Goal: Task Accomplishment & Management: Use online tool/utility

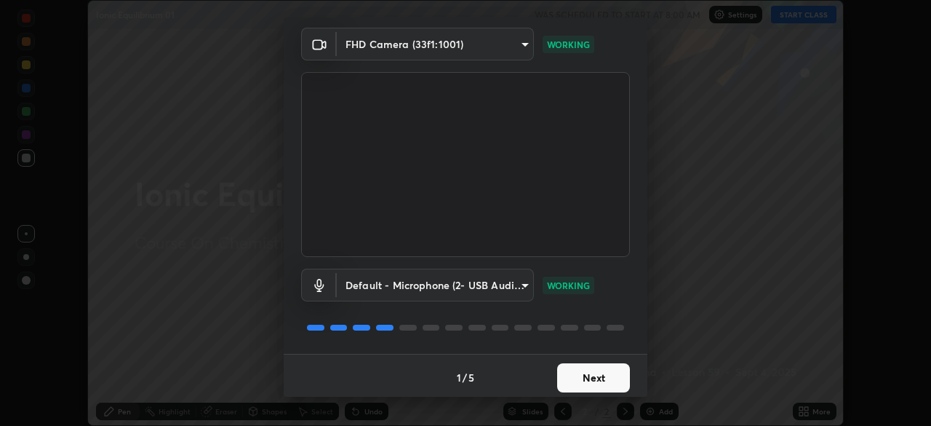
scroll to position [52, 0]
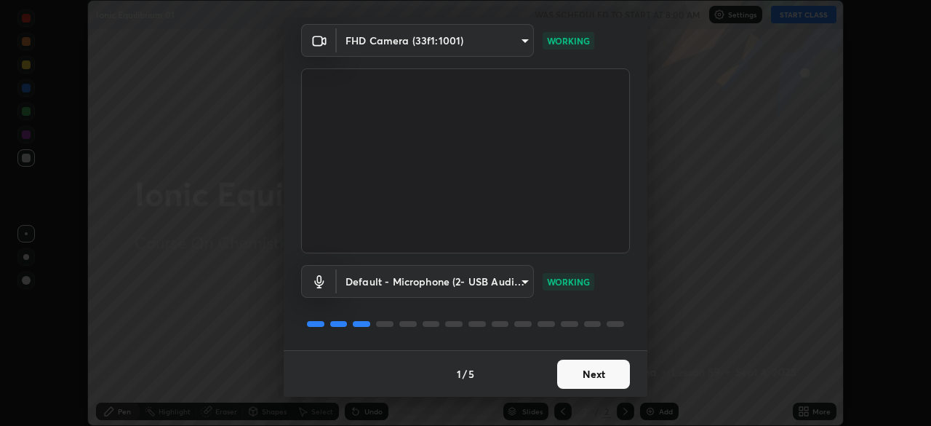
click at [589, 372] on button "Next" at bounding box center [593, 373] width 73 height 29
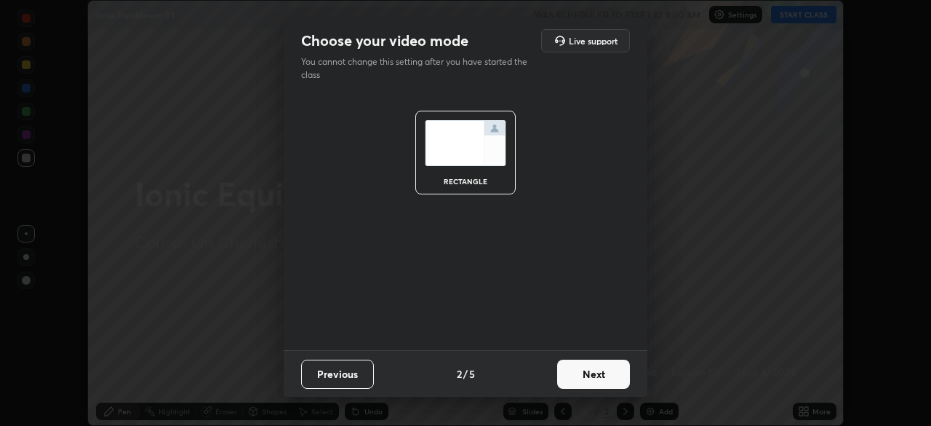
scroll to position [0, 0]
click at [587, 379] on button "Next" at bounding box center [593, 373] width 73 height 29
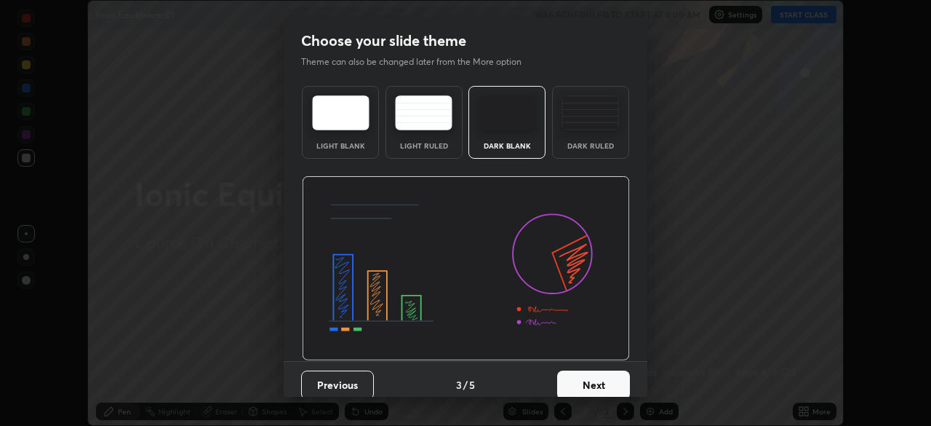
click at [593, 381] on button "Next" at bounding box center [593, 384] width 73 height 29
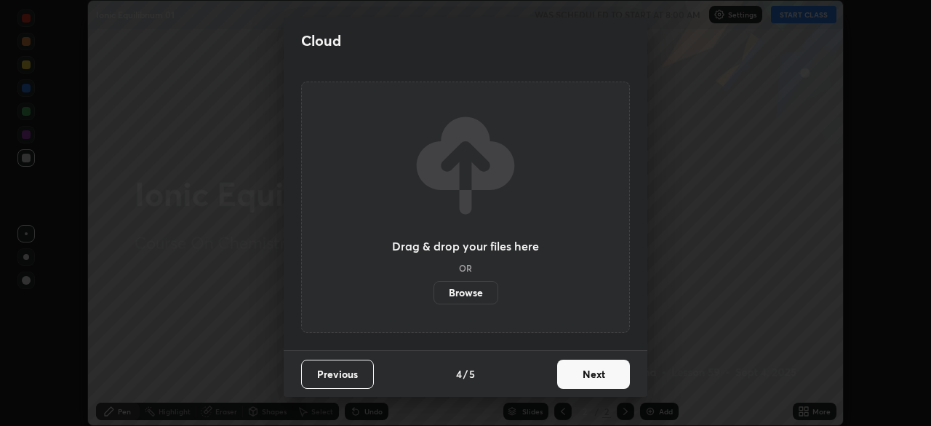
click at [600, 377] on button "Next" at bounding box center [593, 373] width 73 height 29
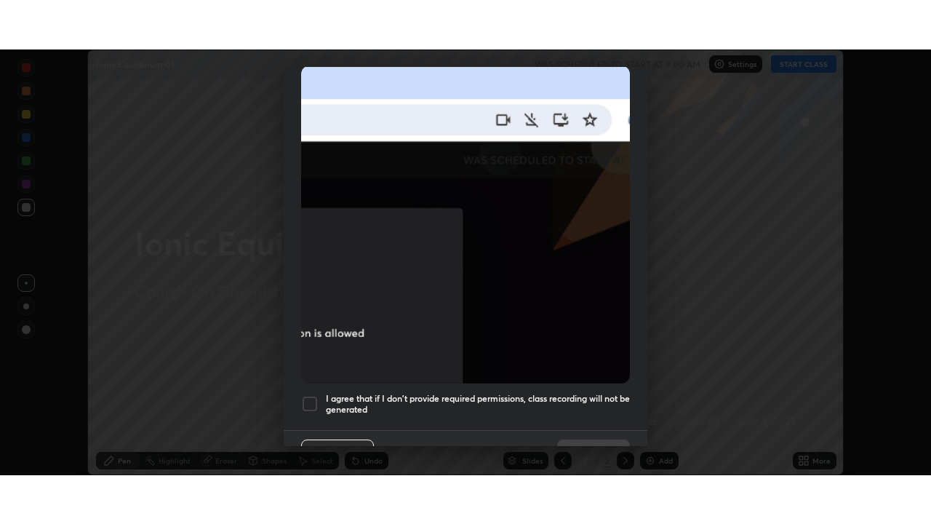
scroll to position [348, 0]
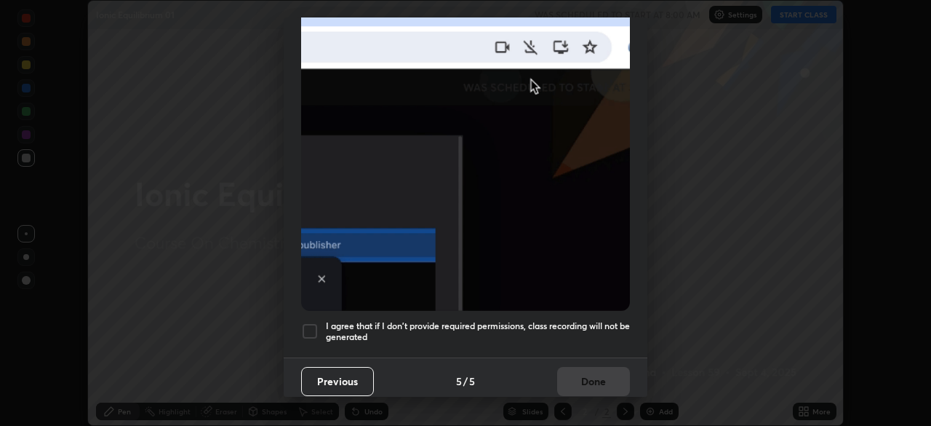
click at [543, 320] on h5 "I agree that if I don't provide required permissions, class recording will not …" at bounding box center [478, 331] width 304 height 23
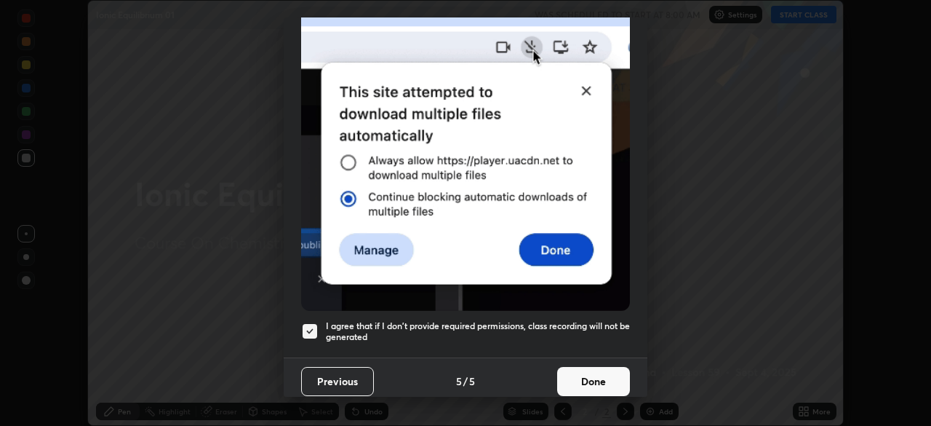
click at [577, 367] on button "Done" at bounding box center [593, 381] width 73 height 29
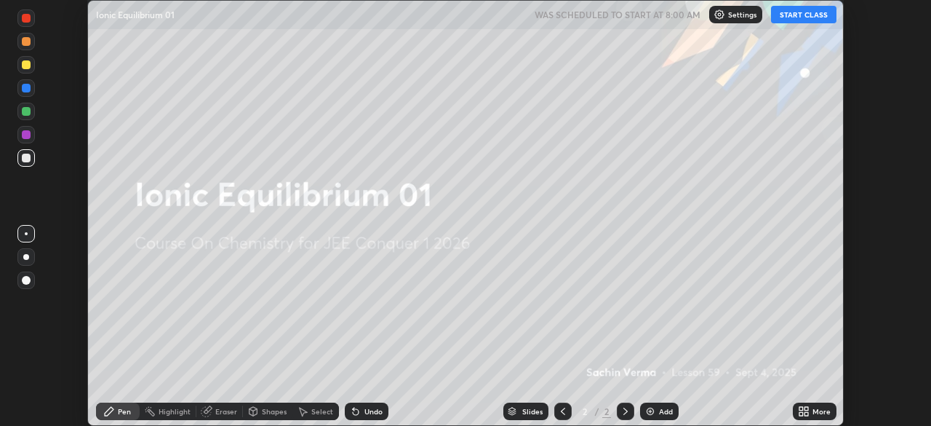
click at [806, 413] on icon at bounding box center [807, 414] width 4 height 4
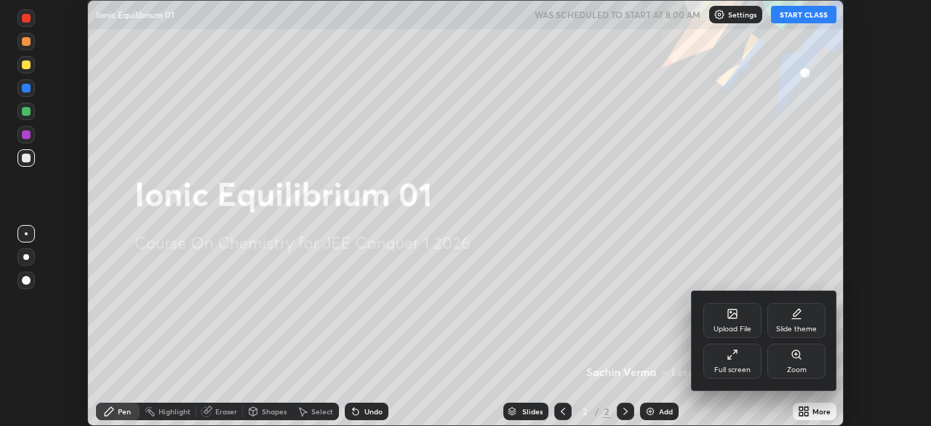
click at [741, 366] on div "Full screen" at bounding box center [732, 369] width 36 height 7
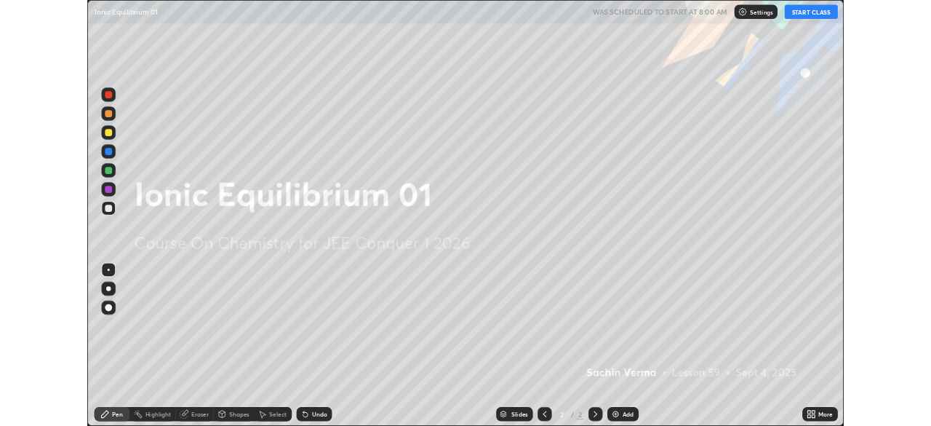
scroll to position [524, 931]
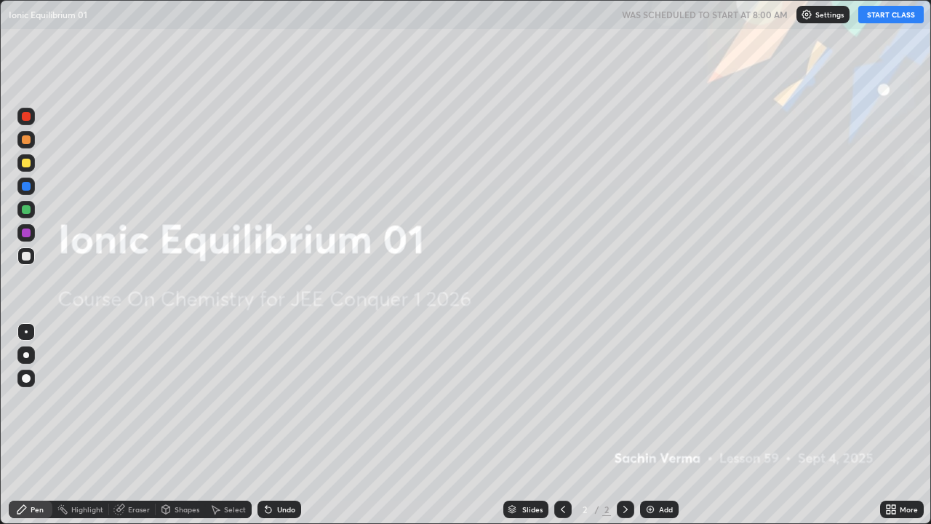
click at [659, 425] on div "Add" at bounding box center [666, 509] width 14 height 7
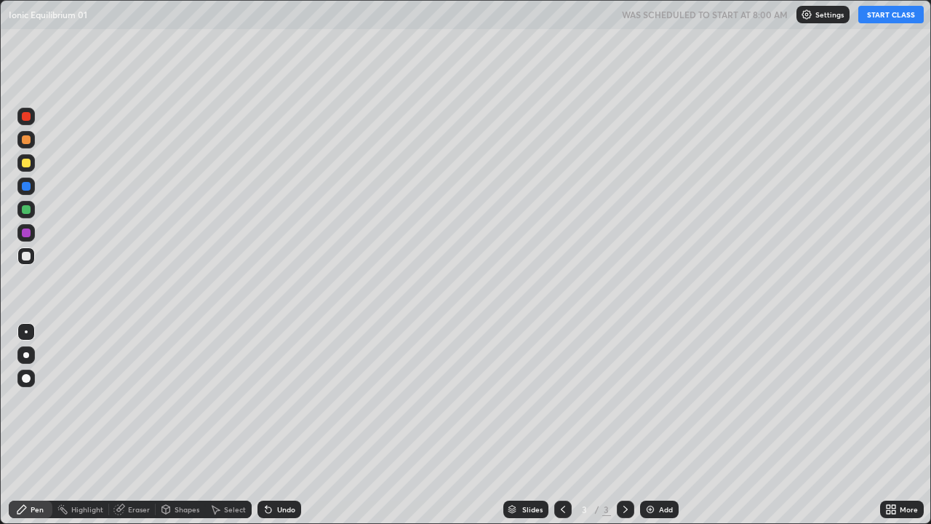
click at [881, 14] on button "START CLASS" at bounding box center [890, 14] width 65 height 17
click at [32, 161] on div at bounding box center [25, 162] width 17 height 17
click at [25, 354] on div at bounding box center [26, 355] width 6 height 6
click at [290, 425] on div "Undo" at bounding box center [286, 509] width 18 height 7
click at [297, 425] on div "Undo" at bounding box center [280, 508] width 44 height 17
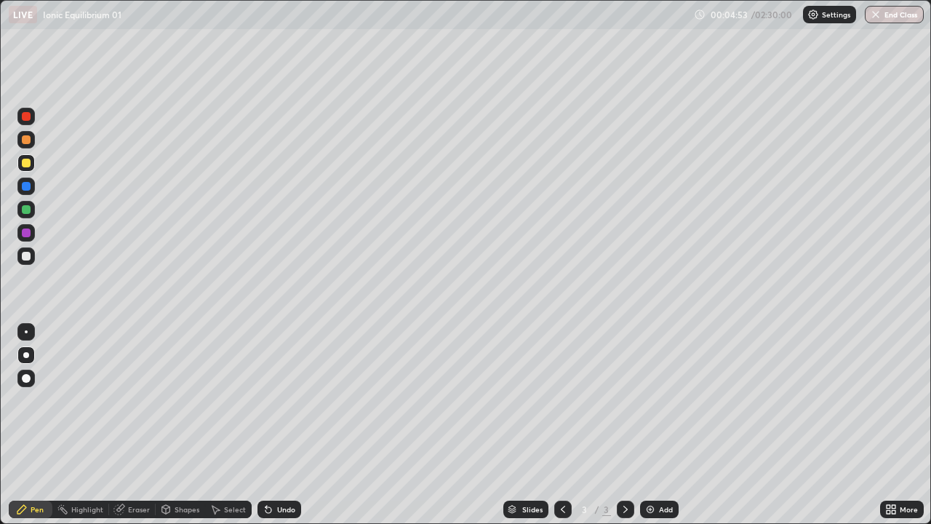
click at [282, 425] on div "Undo" at bounding box center [286, 509] width 18 height 7
click at [277, 425] on div "Undo" at bounding box center [286, 509] width 18 height 7
click at [286, 425] on div "Undo" at bounding box center [286, 509] width 18 height 7
click at [277, 425] on div "Undo" at bounding box center [286, 509] width 18 height 7
click at [652, 425] on img at bounding box center [650, 509] width 12 height 12
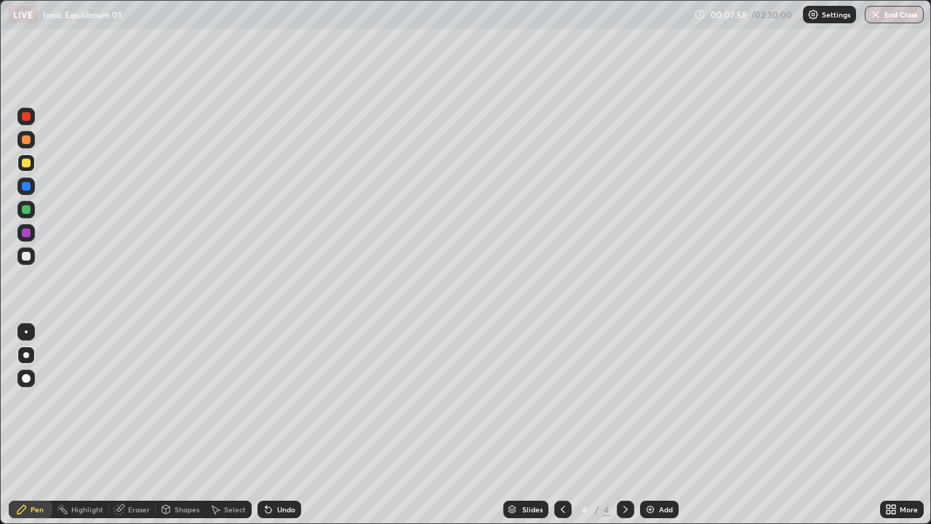
click at [30, 258] on div at bounding box center [26, 256] width 9 height 9
click at [277, 425] on div "Undo" at bounding box center [286, 509] width 18 height 7
click at [30, 168] on div at bounding box center [25, 162] width 17 height 17
click at [662, 425] on div "Add" at bounding box center [666, 509] width 14 height 7
click at [291, 425] on div "Undo" at bounding box center [280, 508] width 44 height 17
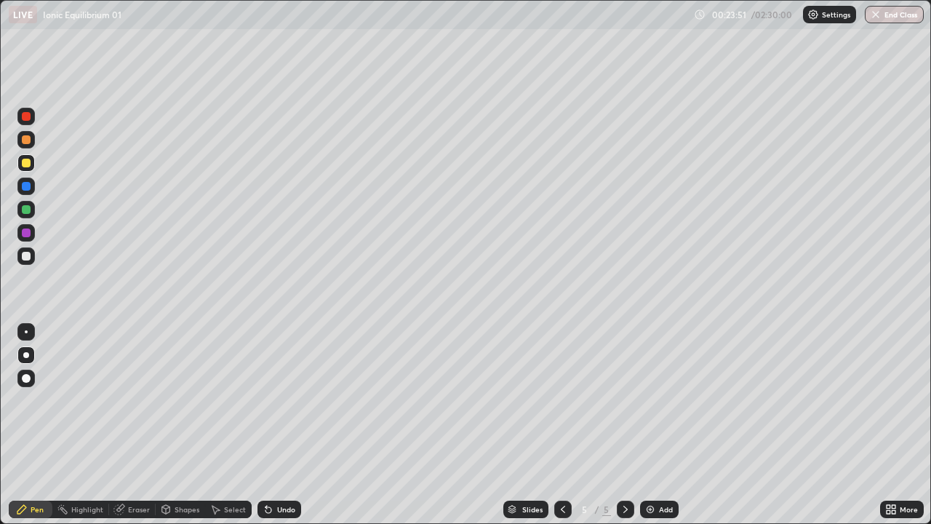
click at [562, 425] on icon at bounding box center [563, 509] width 12 height 12
click at [559, 425] on div at bounding box center [562, 509] width 17 height 29
click at [626, 425] on icon at bounding box center [626, 509] width 12 height 12
click at [624, 425] on icon at bounding box center [626, 509] width 12 height 12
click at [650, 425] on img at bounding box center [650, 509] width 12 height 12
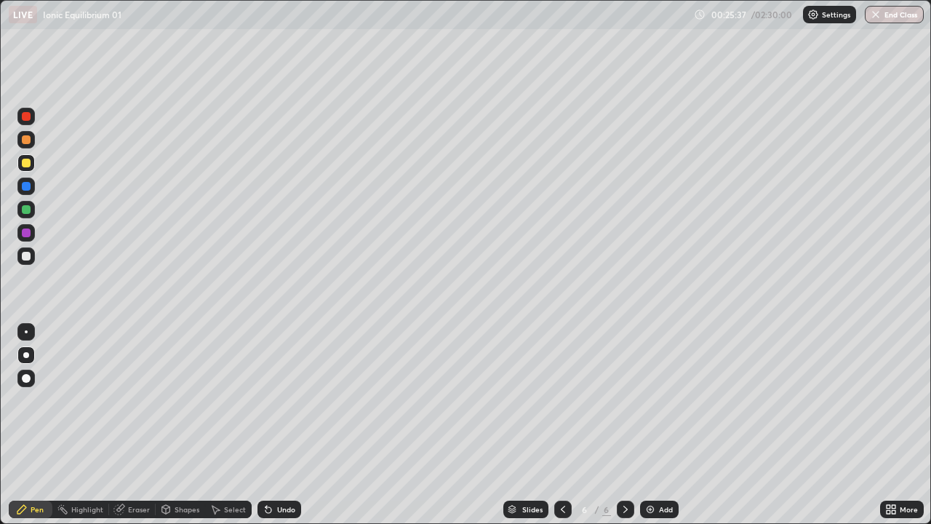
click at [272, 425] on div "Undo" at bounding box center [280, 508] width 44 height 17
click at [277, 425] on div "Undo" at bounding box center [286, 509] width 18 height 7
click at [278, 425] on div "Undo" at bounding box center [280, 508] width 44 height 17
click at [276, 425] on div "Undo" at bounding box center [280, 508] width 44 height 17
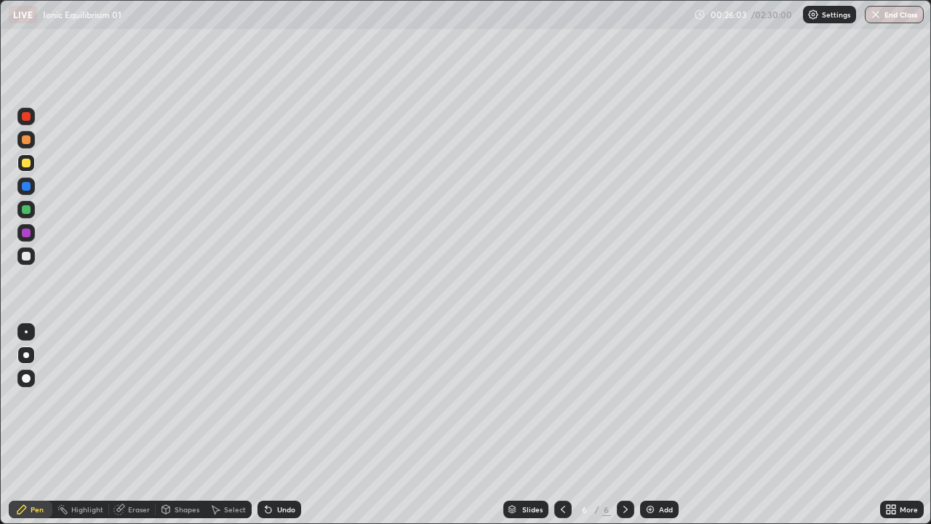
click at [28, 258] on div at bounding box center [26, 256] width 9 height 9
click at [284, 425] on div "Undo" at bounding box center [280, 508] width 44 height 17
click at [32, 159] on div at bounding box center [25, 162] width 17 height 17
click at [883, 425] on div "More" at bounding box center [902, 508] width 44 height 17
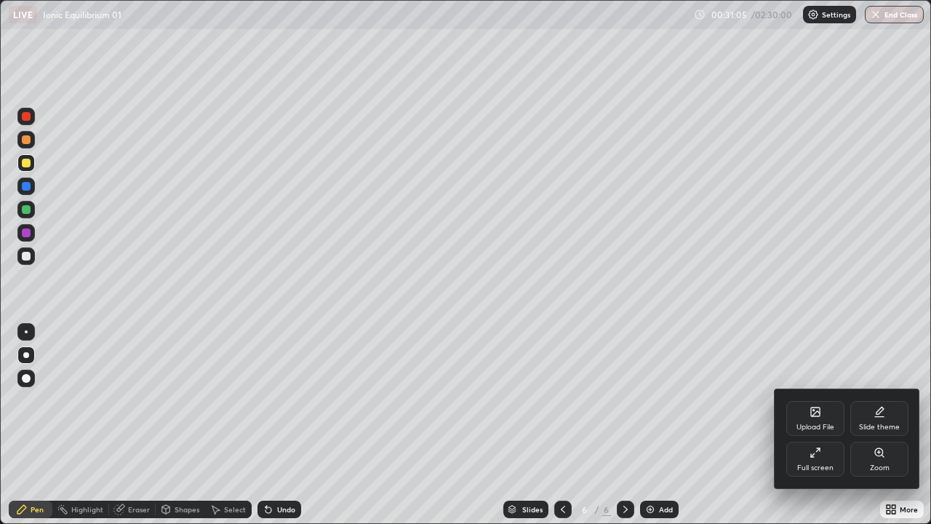
click at [880, 425] on div "Upload File Slide theme Full screen Zoom" at bounding box center [846, 438] width 145 height 100
click at [882, 425] on div at bounding box center [465, 262] width 931 height 524
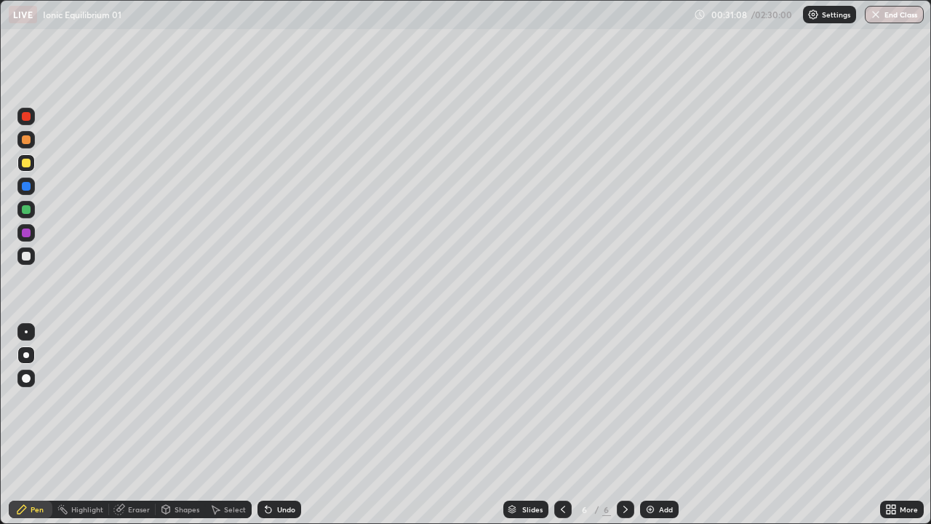
click at [883, 425] on div "More" at bounding box center [902, 509] width 44 height 29
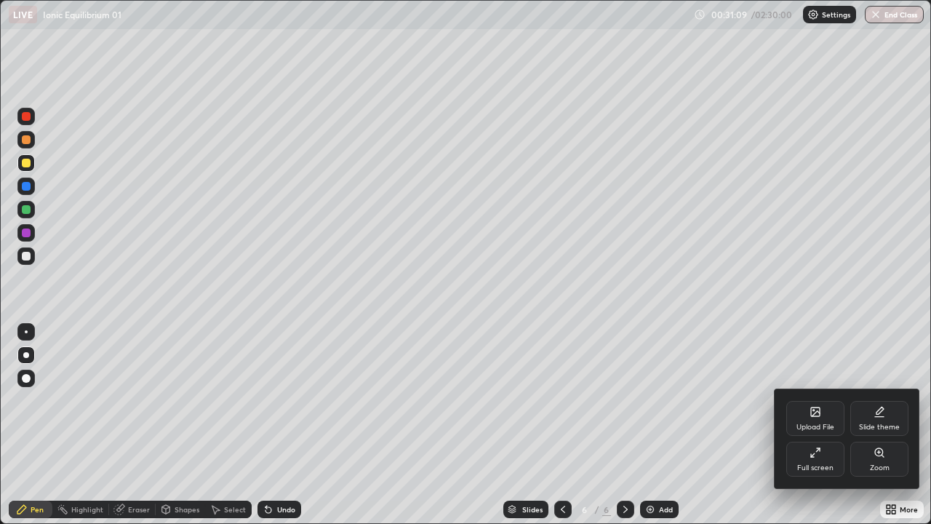
click at [708, 425] on div at bounding box center [465, 262] width 931 height 524
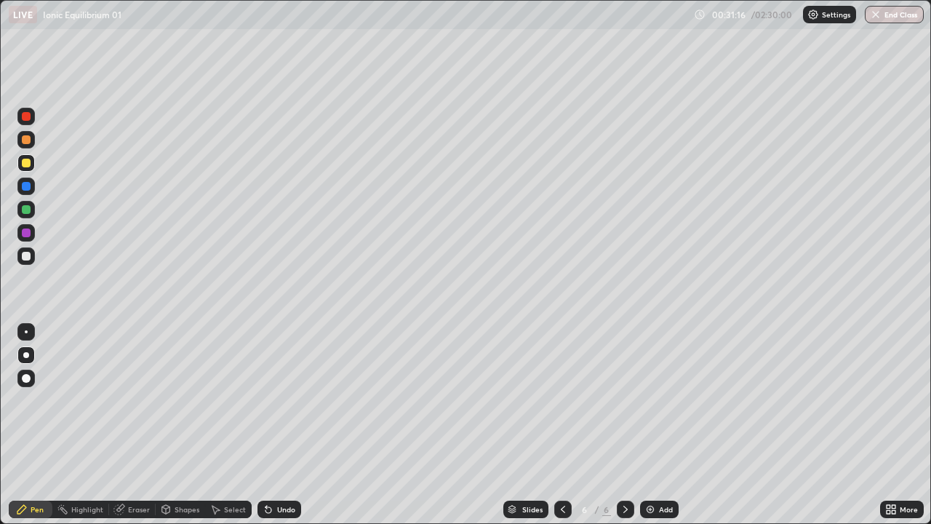
click at [172, 425] on div "Shapes" at bounding box center [180, 508] width 49 height 17
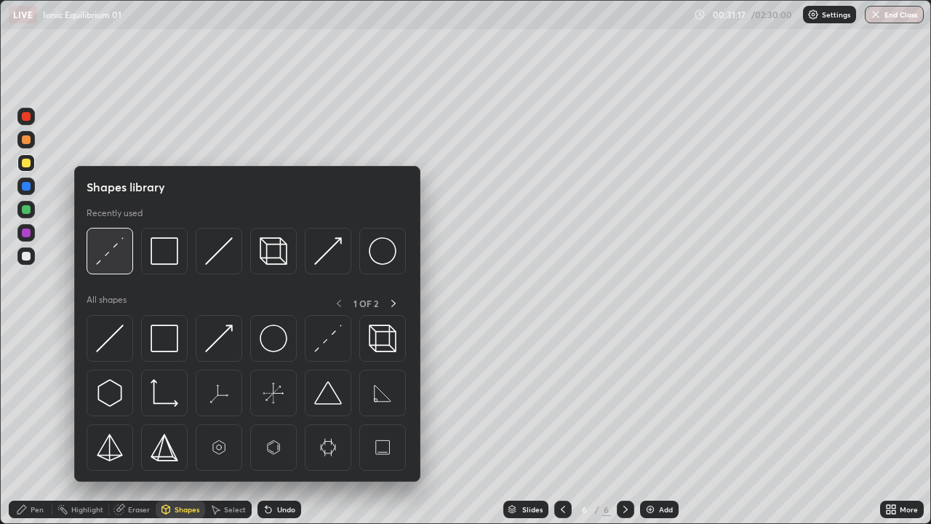
click at [119, 258] on img at bounding box center [110, 251] width 28 height 28
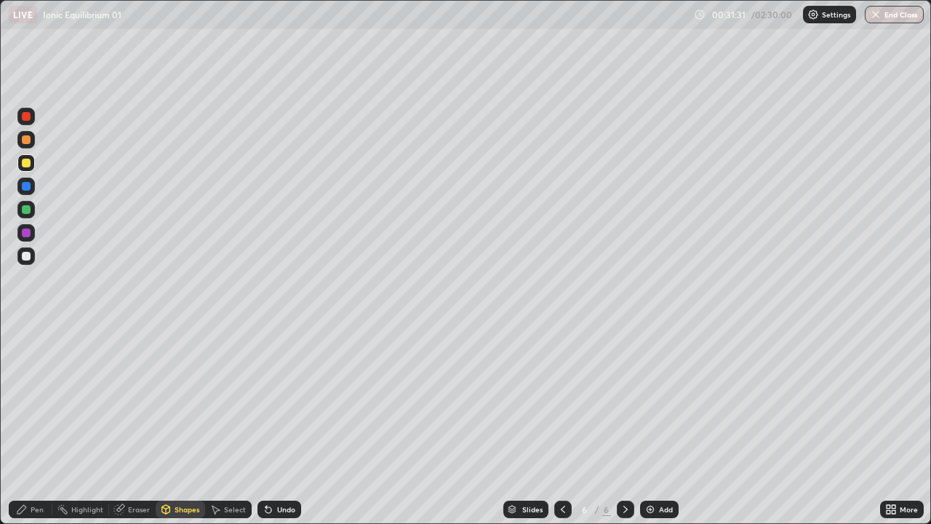
click at [268, 425] on icon at bounding box center [269, 510] width 6 height 6
click at [278, 425] on div "Undo" at bounding box center [286, 509] width 18 height 7
click at [266, 425] on icon at bounding box center [266, 506] width 1 height 1
click at [32, 260] on div at bounding box center [25, 255] width 17 height 17
click at [277, 425] on div "Undo" at bounding box center [286, 509] width 18 height 7
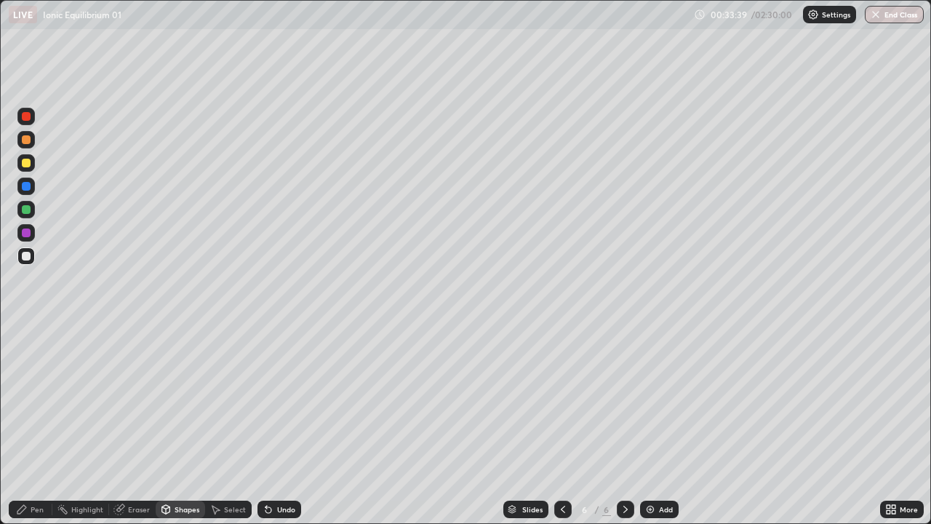
click at [37, 425] on div "Pen" at bounding box center [37, 509] width 13 height 7
click at [273, 425] on div "Undo" at bounding box center [280, 508] width 44 height 17
click at [266, 425] on icon at bounding box center [269, 510] width 6 height 6
click at [271, 425] on div "Undo" at bounding box center [280, 508] width 44 height 17
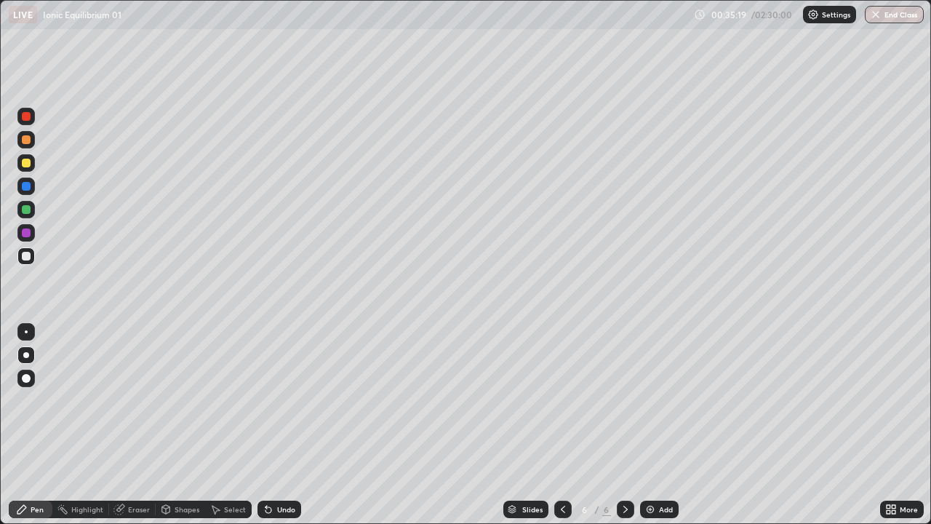
click at [270, 425] on div "Undo" at bounding box center [280, 508] width 44 height 17
click at [24, 207] on div at bounding box center [26, 209] width 9 height 9
click at [27, 164] on div at bounding box center [26, 163] width 9 height 9
click at [138, 425] on div "Eraser" at bounding box center [139, 509] width 22 height 7
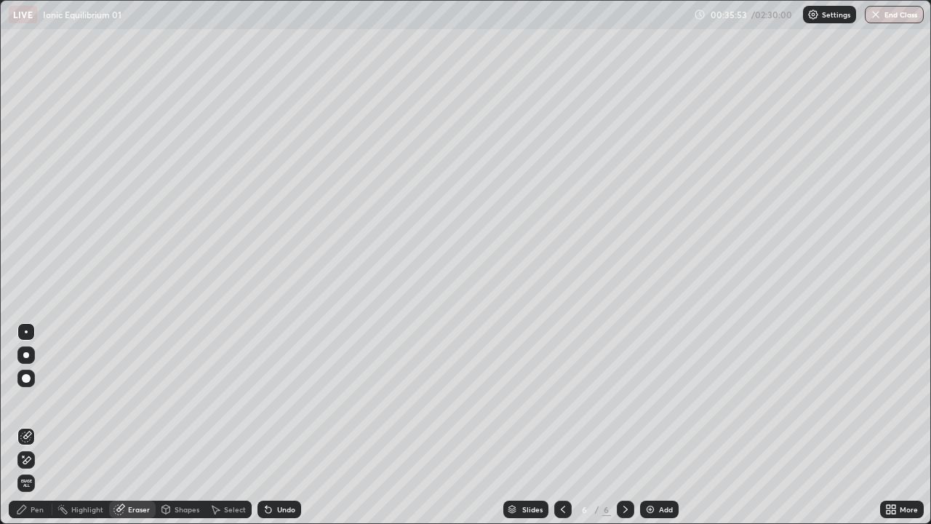
click at [30, 425] on div "Pen" at bounding box center [31, 508] width 44 height 17
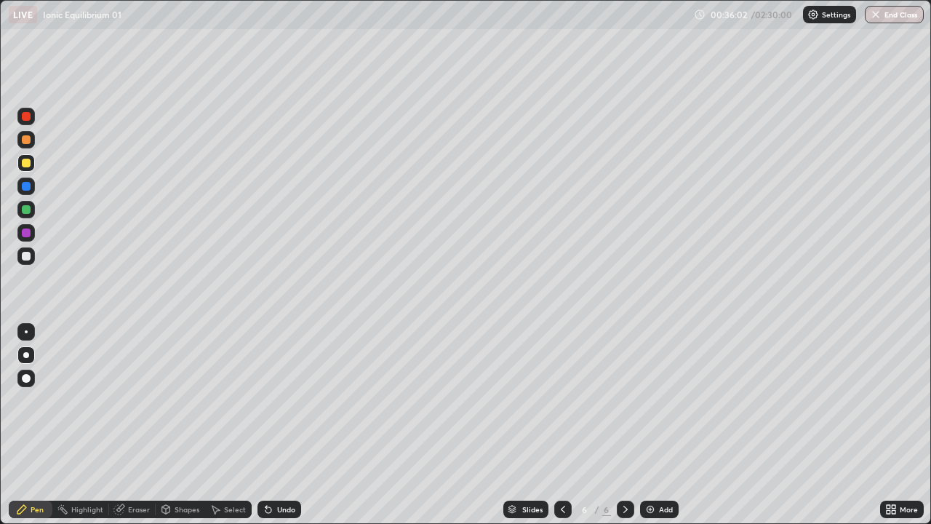
click at [26, 216] on div at bounding box center [25, 209] width 17 height 17
click at [271, 425] on icon at bounding box center [269, 509] width 12 height 12
click at [274, 425] on div "Undo" at bounding box center [280, 508] width 44 height 17
click at [272, 425] on div "Undo" at bounding box center [280, 508] width 44 height 17
click at [25, 241] on div at bounding box center [25, 232] width 17 height 17
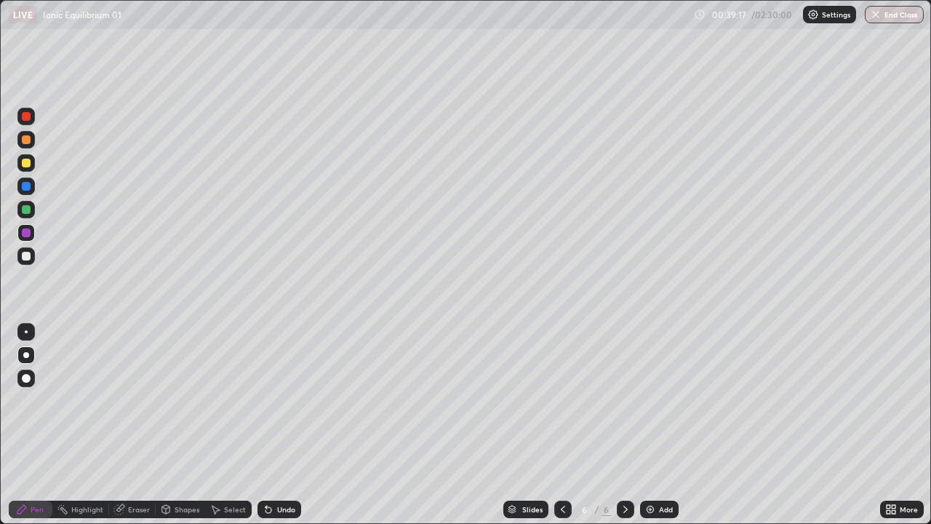
click at [276, 425] on div "Undo" at bounding box center [280, 508] width 44 height 17
click at [27, 186] on div at bounding box center [26, 186] width 9 height 9
click at [268, 425] on div "Undo" at bounding box center [280, 508] width 44 height 17
click at [133, 425] on div "Eraser" at bounding box center [139, 509] width 22 height 7
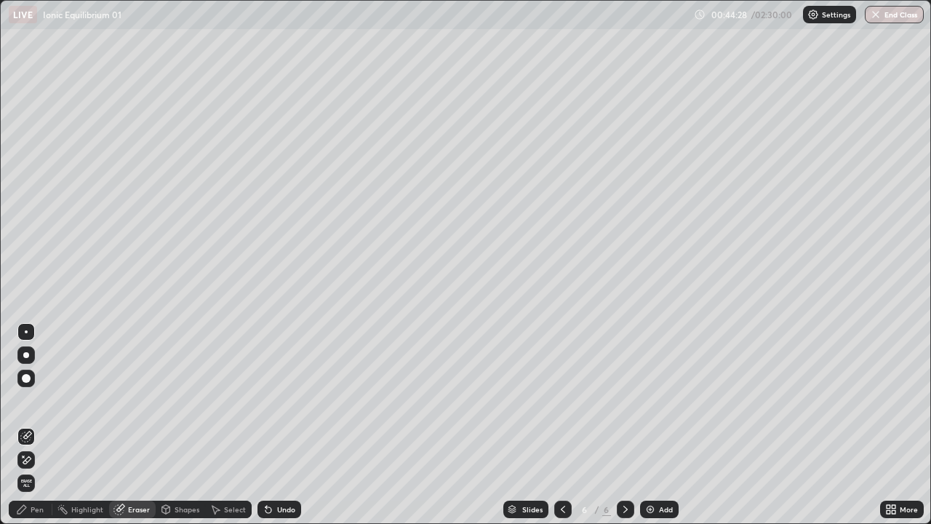
click at [31, 425] on div "Pen" at bounding box center [37, 509] width 13 height 7
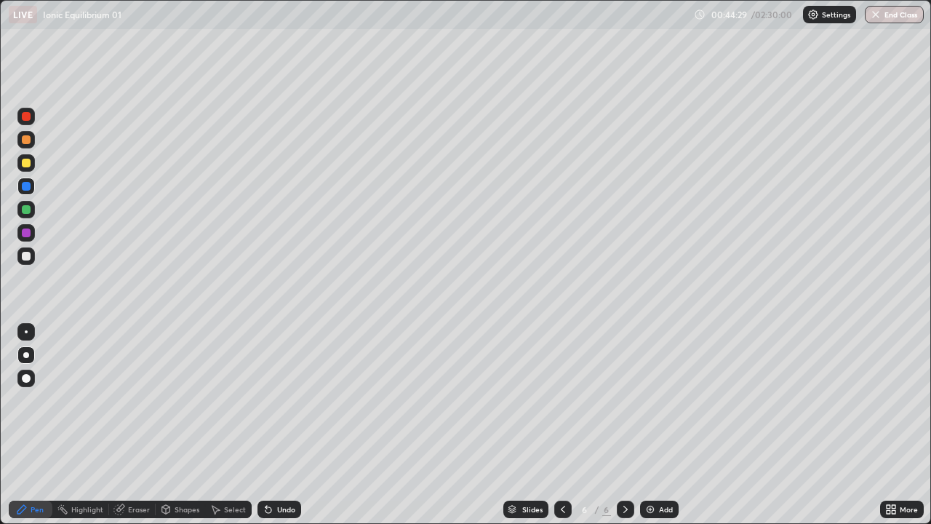
click at [26, 254] on div at bounding box center [26, 256] width 9 height 9
click at [29, 209] on div at bounding box center [26, 209] width 9 height 9
click at [277, 425] on div "Undo" at bounding box center [286, 509] width 18 height 7
click at [642, 425] on div "Add" at bounding box center [659, 508] width 39 height 17
click at [266, 425] on icon at bounding box center [269, 510] width 6 height 6
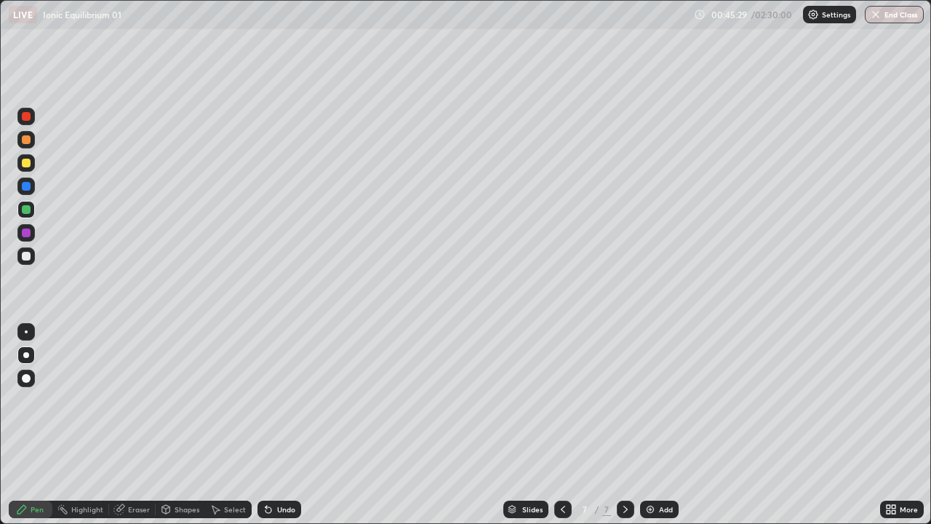
click at [275, 425] on div "Undo" at bounding box center [280, 508] width 44 height 17
click at [31, 260] on div at bounding box center [25, 255] width 17 height 17
click at [283, 425] on div "Undo" at bounding box center [280, 508] width 44 height 17
click at [29, 182] on div at bounding box center [26, 186] width 9 height 9
click at [27, 161] on div at bounding box center [26, 163] width 9 height 9
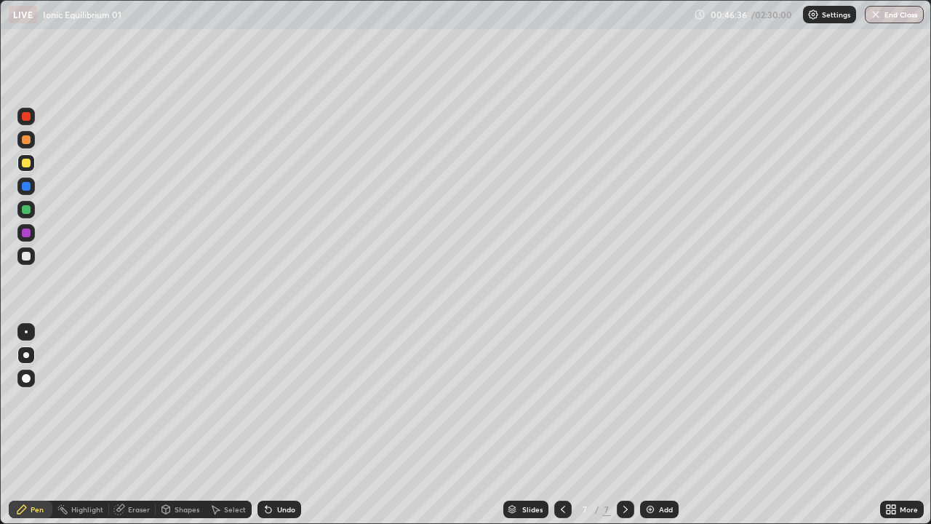
click at [23, 257] on div at bounding box center [26, 256] width 9 height 9
click at [278, 425] on div "Undo" at bounding box center [286, 509] width 18 height 7
click at [644, 425] on img at bounding box center [650, 509] width 12 height 12
click at [295, 425] on div "Undo" at bounding box center [280, 508] width 44 height 17
click at [287, 425] on div "Undo" at bounding box center [280, 508] width 44 height 17
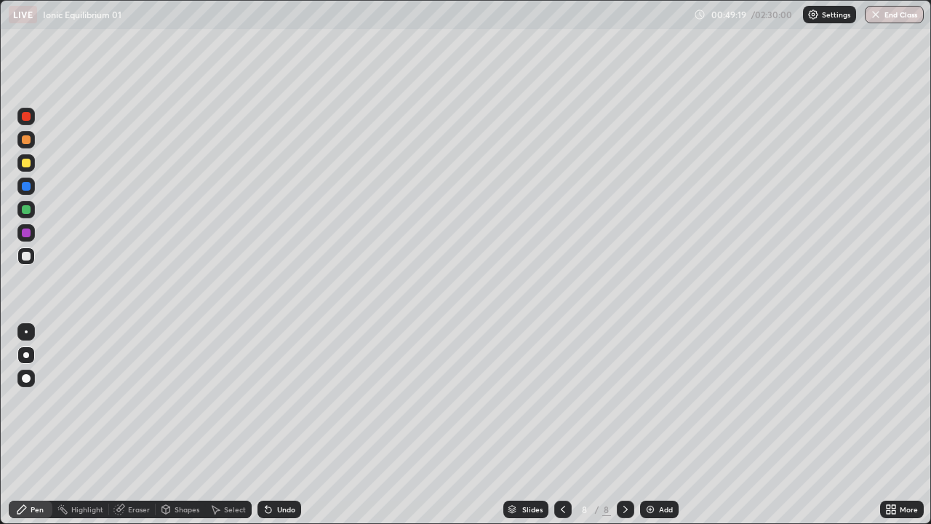
click at [288, 425] on div "Undo" at bounding box center [286, 509] width 18 height 7
click at [287, 425] on div "Undo" at bounding box center [280, 508] width 44 height 17
click at [266, 425] on icon at bounding box center [266, 506] width 1 height 1
click at [280, 425] on div "Undo" at bounding box center [280, 508] width 44 height 17
click at [30, 167] on div at bounding box center [25, 162] width 17 height 17
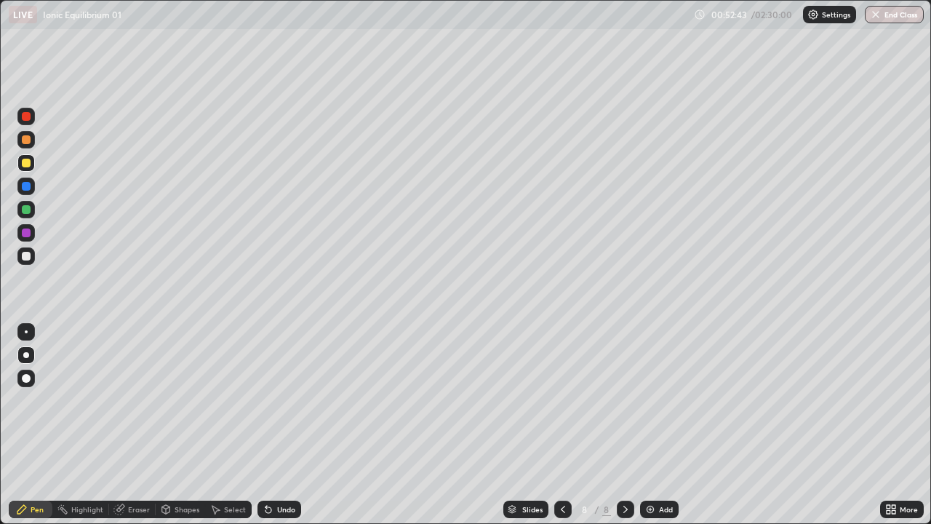
click at [279, 425] on div "Undo" at bounding box center [280, 508] width 44 height 17
click at [274, 425] on div "Undo" at bounding box center [280, 508] width 44 height 17
click at [285, 425] on div "Undo" at bounding box center [286, 509] width 18 height 7
click at [287, 425] on div "Undo" at bounding box center [286, 509] width 18 height 7
click at [286, 425] on div "Undo" at bounding box center [286, 509] width 18 height 7
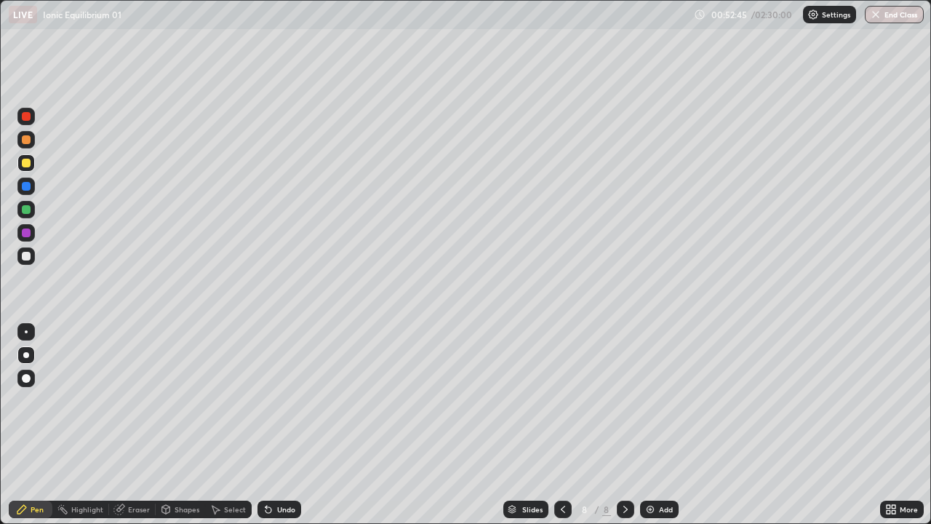
click at [288, 425] on div "Undo" at bounding box center [286, 509] width 18 height 7
click at [648, 425] on img at bounding box center [650, 509] width 12 height 12
click at [281, 425] on div "Undo" at bounding box center [280, 508] width 44 height 17
click at [27, 209] on div at bounding box center [26, 209] width 9 height 9
click at [285, 425] on div "Undo" at bounding box center [286, 509] width 18 height 7
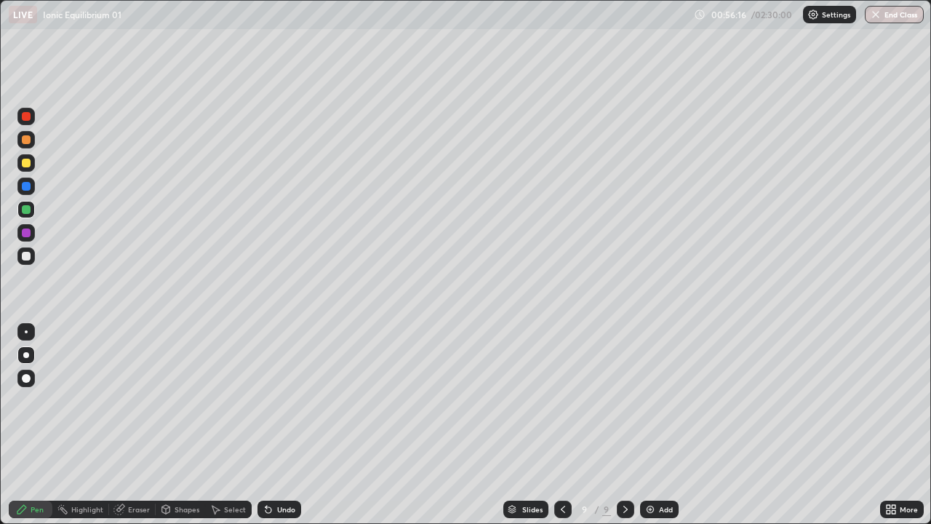
click at [286, 425] on div "Undo" at bounding box center [286, 509] width 18 height 7
click at [289, 425] on div "Undo" at bounding box center [286, 509] width 18 height 7
click at [292, 425] on div "Undo" at bounding box center [280, 508] width 44 height 17
click at [294, 425] on div "Undo" at bounding box center [280, 508] width 44 height 17
click at [295, 425] on div "Undo" at bounding box center [280, 508] width 44 height 17
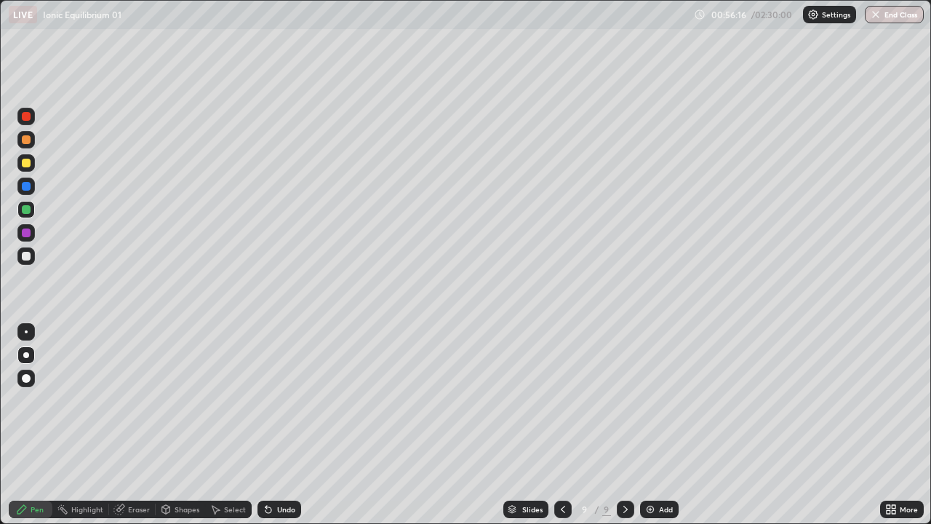
click at [295, 425] on div "Undo" at bounding box center [280, 508] width 44 height 17
click at [297, 425] on div "Undo" at bounding box center [280, 508] width 44 height 17
click at [295, 425] on div "Undo" at bounding box center [280, 508] width 44 height 17
click at [296, 425] on div "Undo" at bounding box center [280, 508] width 44 height 17
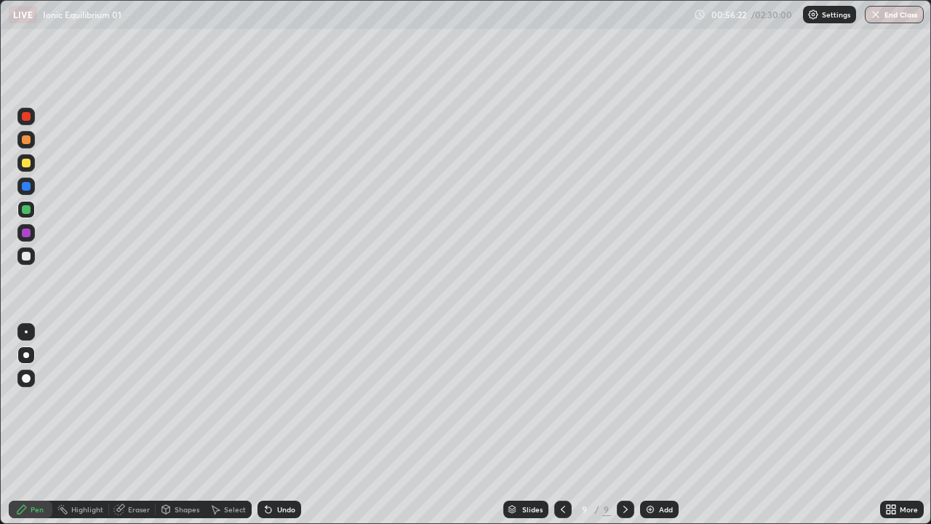
click at [145, 425] on div "Eraser" at bounding box center [139, 509] width 22 height 7
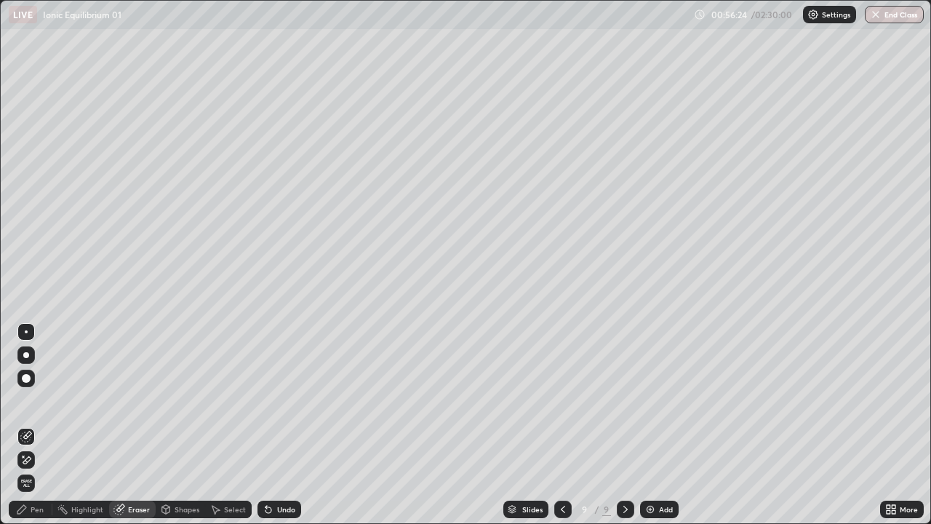
click at [32, 425] on div "Pen" at bounding box center [37, 509] width 13 height 7
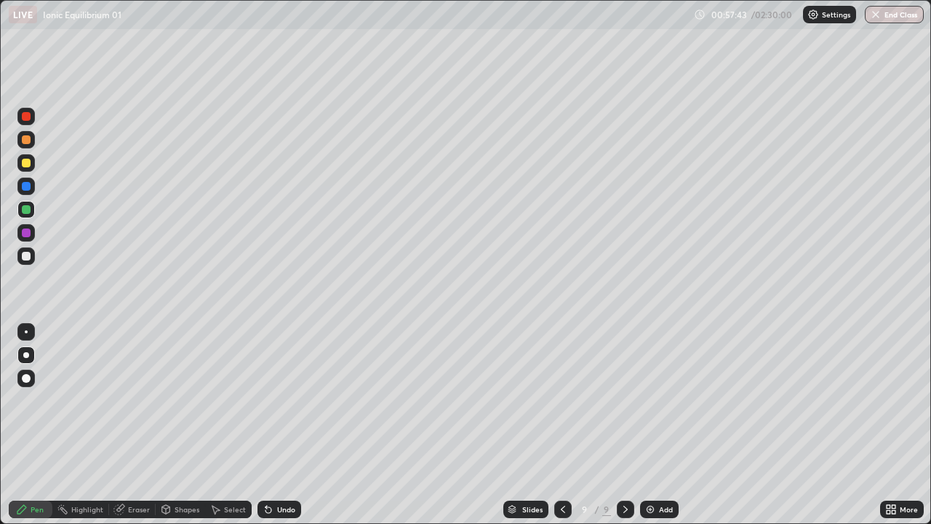
click at [657, 425] on div "Add" at bounding box center [659, 508] width 39 height 17
click at [30, 162] on div at bounding box center [26, 163] width 9 height 9
click at [279, 425] on div "Undo" at bounding box center [286, 509] width 18 height 7
click at [141, 425] on div "Eraser" at bounding box center [139, 509] width 22 height 7
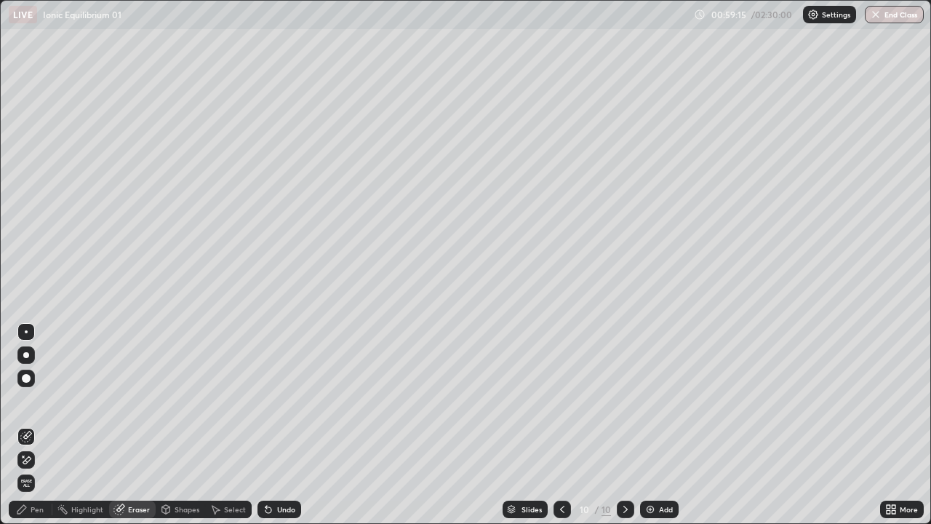
click at [37, 425] on div "Pen" at bounding box center [37, 509] width 13 height 7
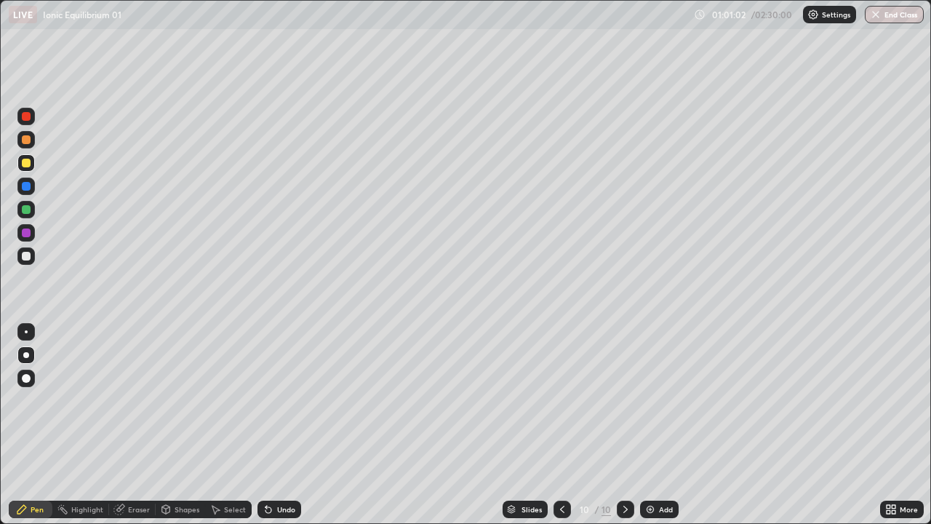
click at [640, 425] on div "Add" at bounding box center [659, 508] width 39 height 17
click at [285, 425] on div "Undo" at bounding box center [280, 508] width 44 height 17
click at [652, 425] on img at bounding box center [650, 509] width 12 height 12
click at [290, 425] on div "Undo" at bounding box center [280, 508] width 44 height 17
click at [650, 425] on img at bounding box center [650, 509] width 12 height 12
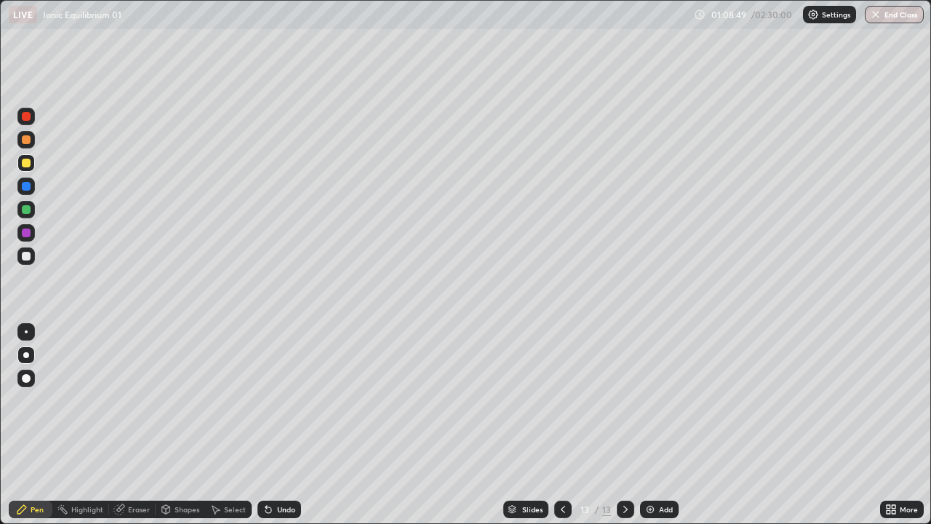
click at [187, 425] on div "Shapes" at bounding box center [187, 509] width 25 height 7
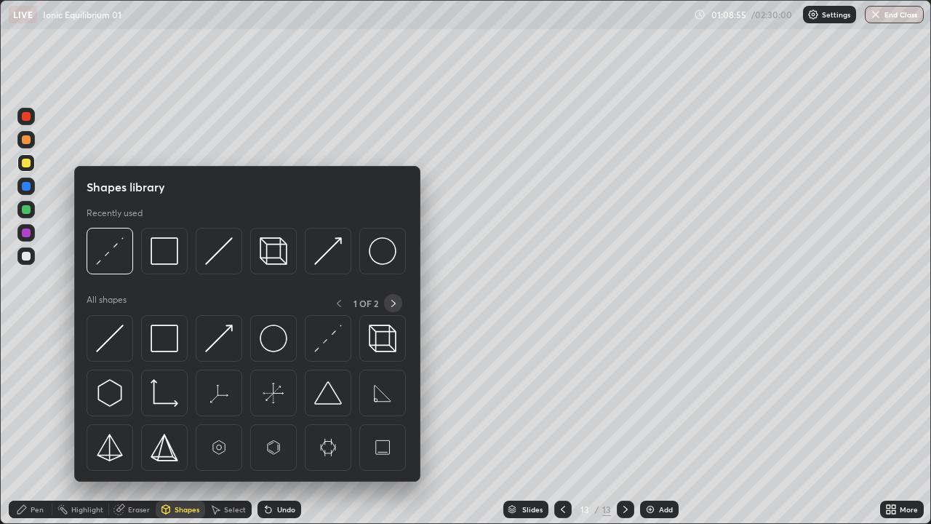
click at [393, 303] on icon at bounding box center [394, 304] width 12 height 12
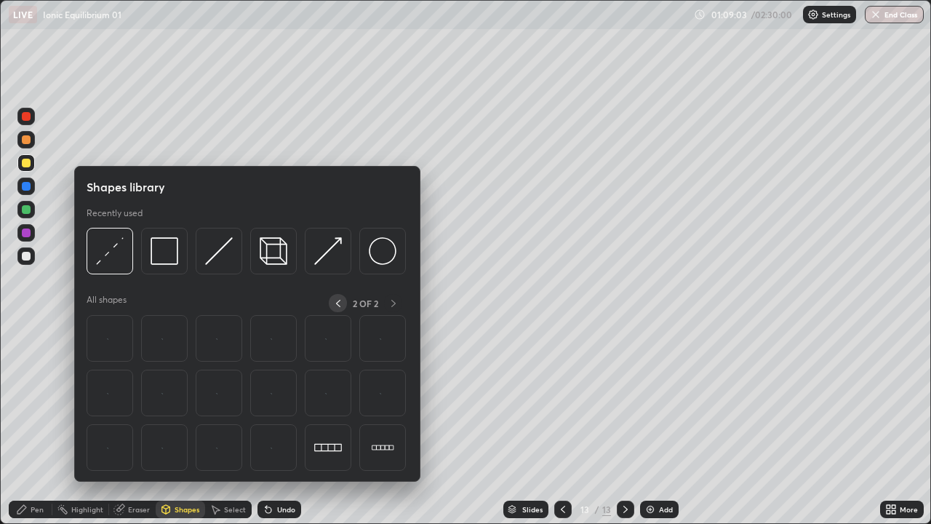
click at [338, 303] on icon at bounding box center [338, 304] width 12 height 12
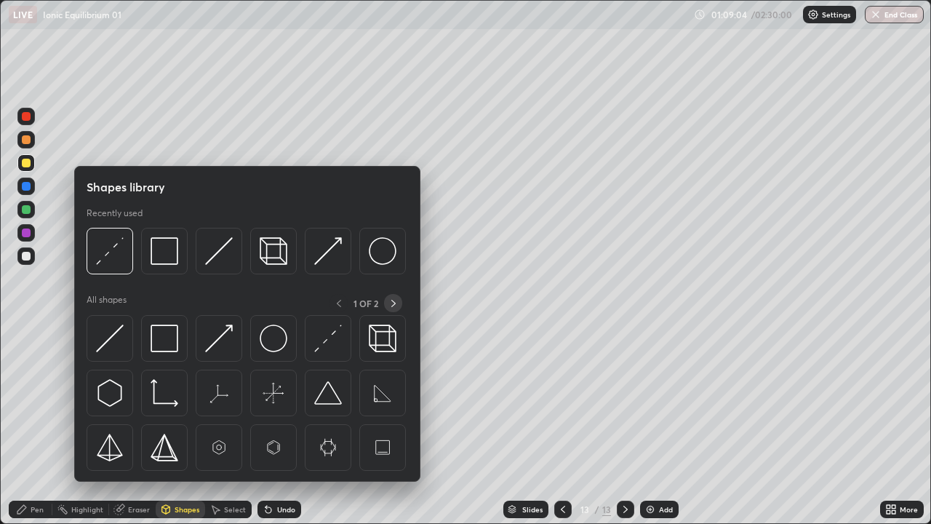
click at [394, 301] on icon at bounding box center [394, 304] width 12 height 12
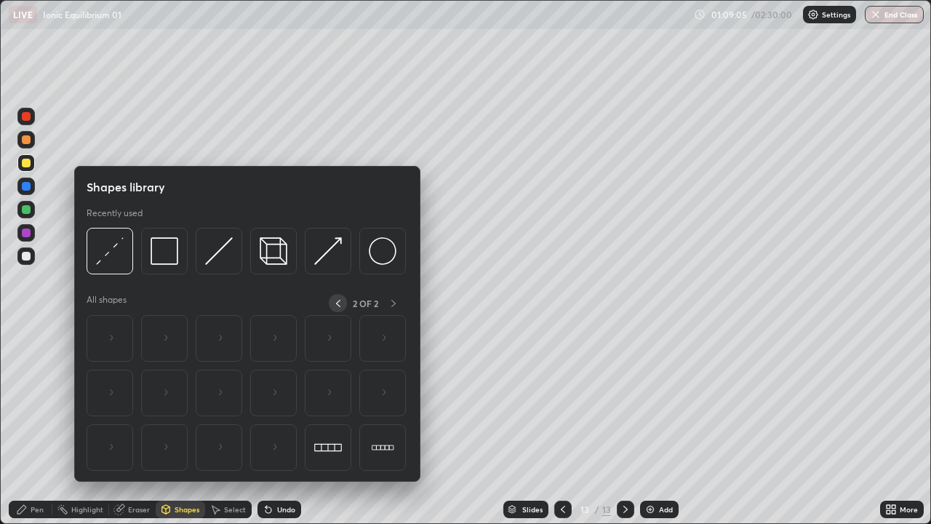
click at [338, 303] on icon at bounding box center [338, 304] width 12 height 12
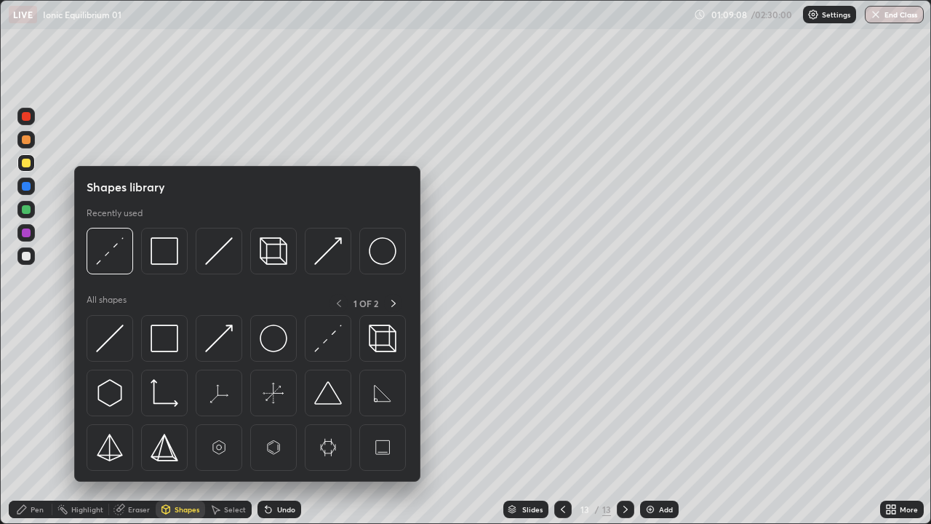
click at [36, 425] on div "Pen" at bounding box center [31, 508] width 44 height 17
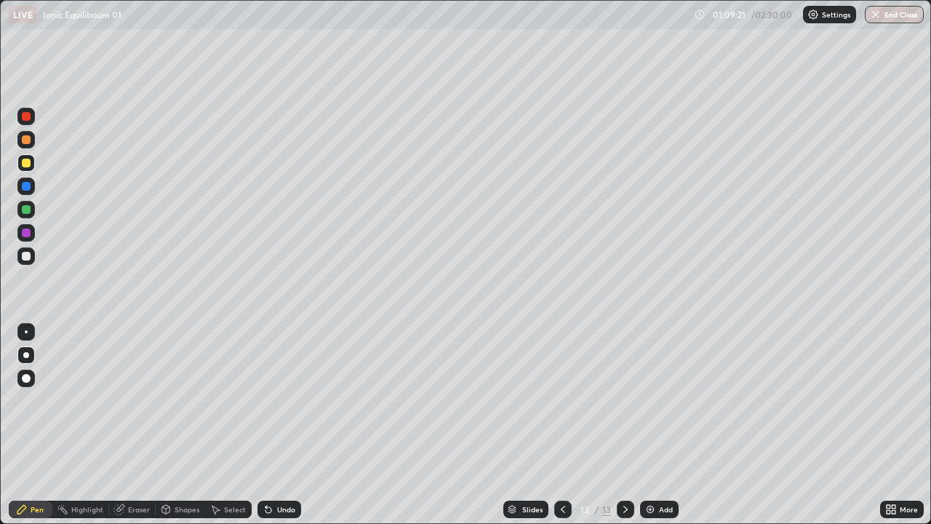
click at [33, 255] on div at bounding box center [25, 255] width 17 height 17
click at [280, 425] on div "Undo" at bounding box center [280, 508] width 44 height 17
click at [287, 425] on div "Undo" at bounding box center [280, 508] width 44 height 17
click at [27, 256] on div at bounding box center [26, 256] width 9 height 9
click at [33, 180] on div at bounding box center [25, 185] width 17 height 17
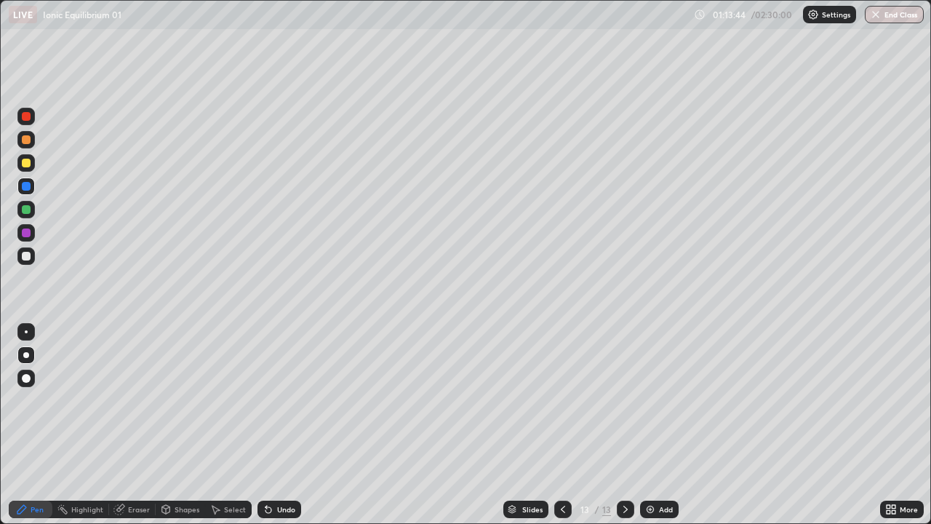
click at [653, 425] on img at bounding box center [650, 509] width 12 height 12
click at [25, 165] on div at bounding box center [26, 163] width 9 height 9
click at [23, 257] on div at bounding box center [26, 256] width 9 height 9
click at [140, 425] on div "Eraser" at bounding box center [139, 509] width 22 height 7
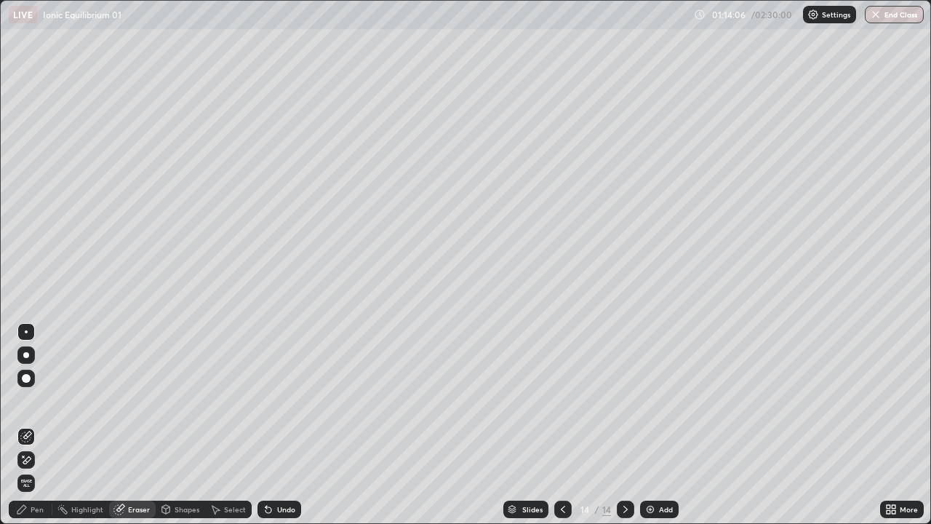
click at [40, 425] on div "Pen" at bounding box center [37, 509] width 13 height 7
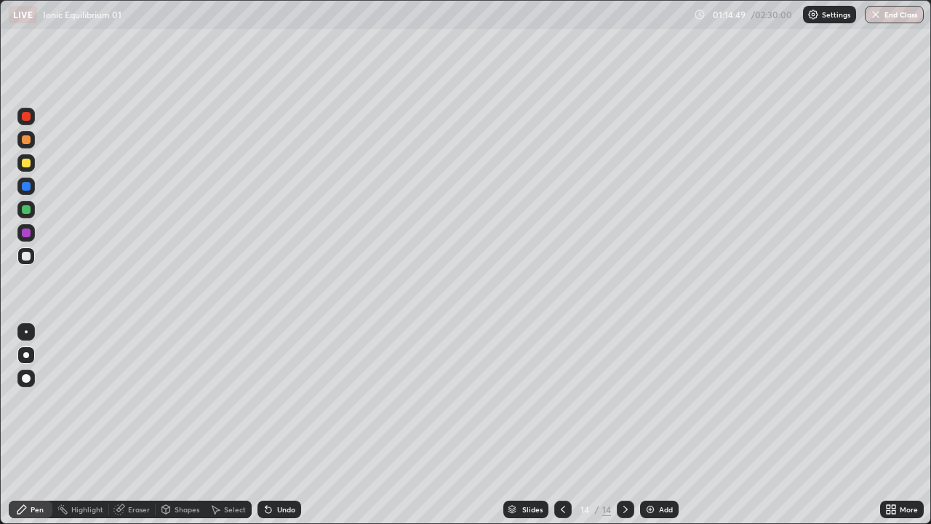
click at [283, 425] on div "Undo" at bounding box center [286, 509] width 18 height 7
click at [284, 425] on div "Undo" at bounding box center [286, 509] width 18 height 7
click at [659, 425] on div "Add" at bounding box center [666, 509] width 14 height 7
click at [28, 164] on div at bounding box center [26, 163] width 9 height 9
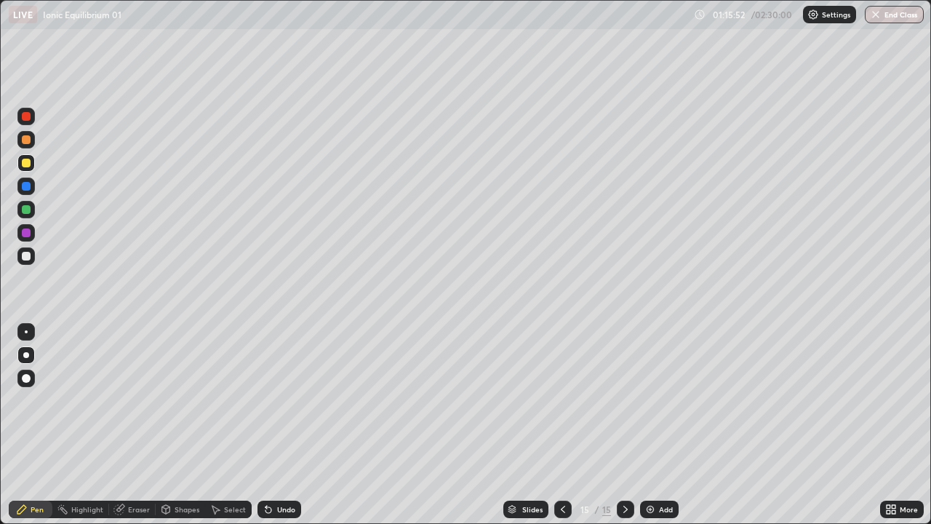
click at [283, 425] on div "Undo" at bounding box center [280, 508] width 44 height 17
click at [284, 425] on div "Undo" at bounding box center [286, 509] width 18 height 7
click at [287, 425] on div "Undo" at bounding box center [280, 508] width 44 height 17
click at [284, 425] on div "Undo" at bounding box center [280, 508] width 44 height 17
click at [287, 425] on div "Undo" at bounding box center [286, 509] width 18 height 7
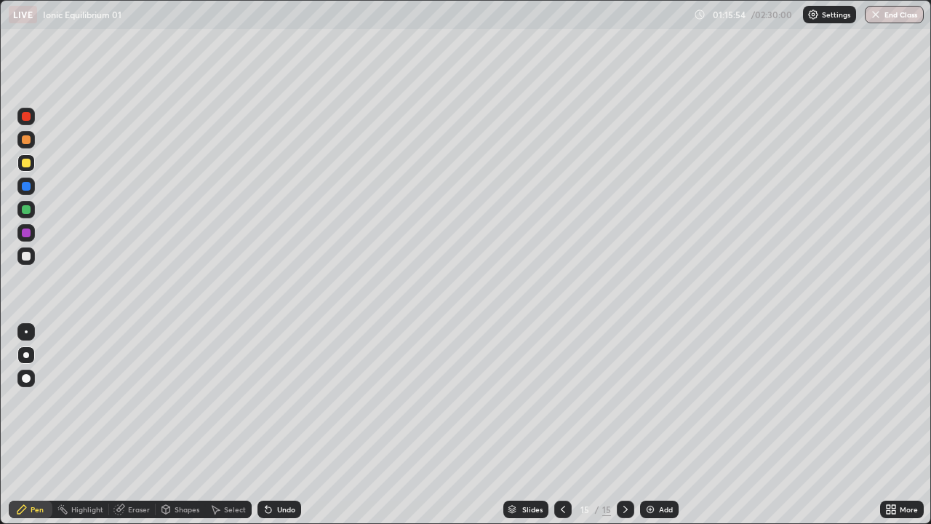
click at [278, 425] on div "Undo" at bounding box center [280, 508] width 44 height 17
click at [282, 425] on div "Undo" at bounding box center [286, 509] width 18 height 7
click at [651, 425] on img at bounding box center [650, 509] width 12 height 12
click at [276, 425] on div "Undo" at bounding box center [280, 508] width 44 height 17
click at [285, 425] on div "Undo" at bounding box center [280, 508] width 44 height 17
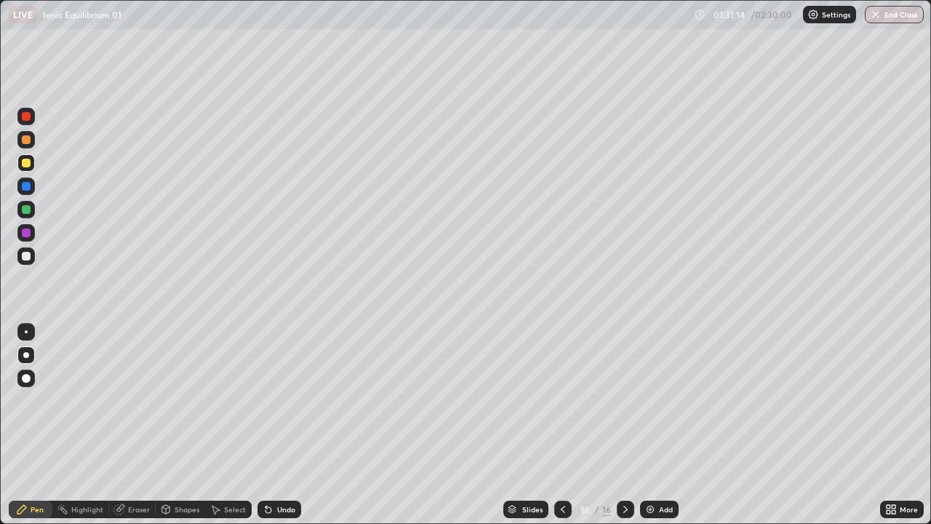
click at [287, 425] on div "Undo" at bounding box center [280, 508] width 44 height 17
click at [285, 425] on div "Undo" at bounding box center [286, 509] width 18 height 7
click at [290, 425] on div "Undo" at bounding box center [280, 508] width 44 height 17
click at [279, 425] on div "Undo" at bounding box center [286, 509] width 18 height 7
click at [284, 425] on div "Undo" at bounding box center [286, 509] width 18 height 7
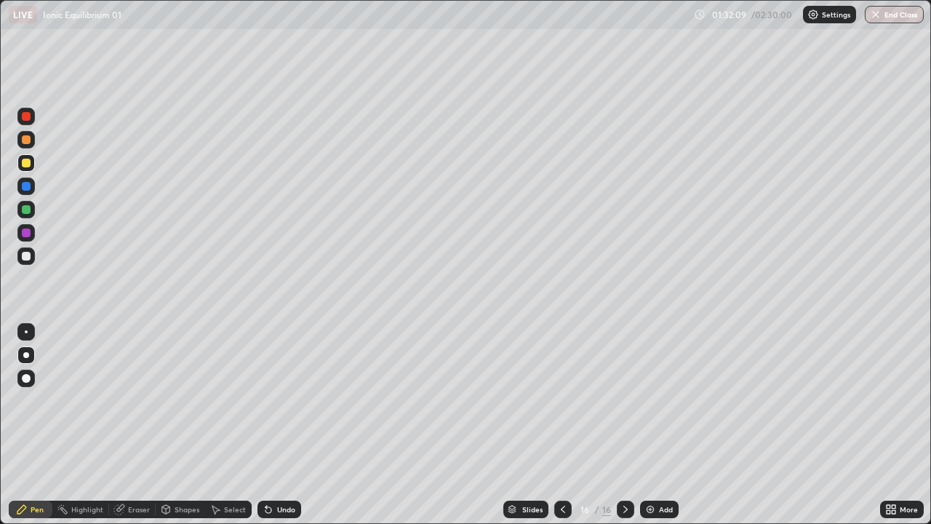
click at [290, 425] on div "Undo" at bounding box center [286, 509] width 18 height 7
click at [298, 425] on div "Undo" at bounding box center [280, 508] width 44 height 17
click at [292, 425] on div "Undo" at bounding box center [280, 508] width 44 height 17
click at [657, 425] on div "Add" at bounding box center [659, 508] width 39 height 17
click at [281, 425] on div "Undo" at bounding box center [286, 509] width 18 height 7
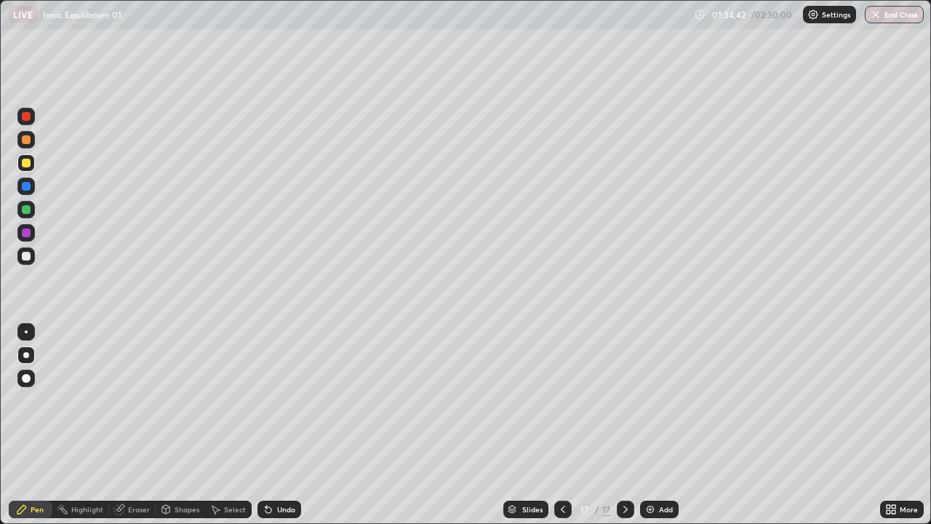
click at [282, 425] on div "Undo" at bounding box center [280, 508] width 44 height 17
click at [280, 425] on div "Undo" at bounding box center [280, 508] width 44 height 17
click at [652, 425] on div "Add" at bounding box center [659, 508] width 39 height 17
click at [282, 425] on div "Undo" at bounding box center [286, 509] width 18 height 7
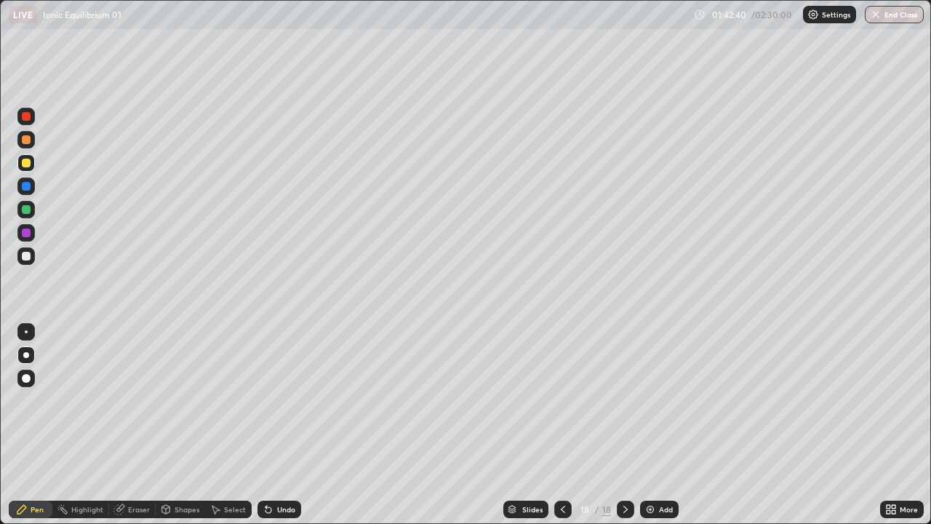
click at [30, 259] on div at bounding box center [25, 255] width 17 height 17
click at [29, 164] on div at bounding box center [26, 163] width 9 height 9
click at [29, 217] on div at bounding box center [25, 209] width 17 height 17
click at [28, 257] on div at bounding box center [26, 256] width 9 height 9
click at [279, 425] on div "Undo" at bounding box center [286, 509] width 18 height 7
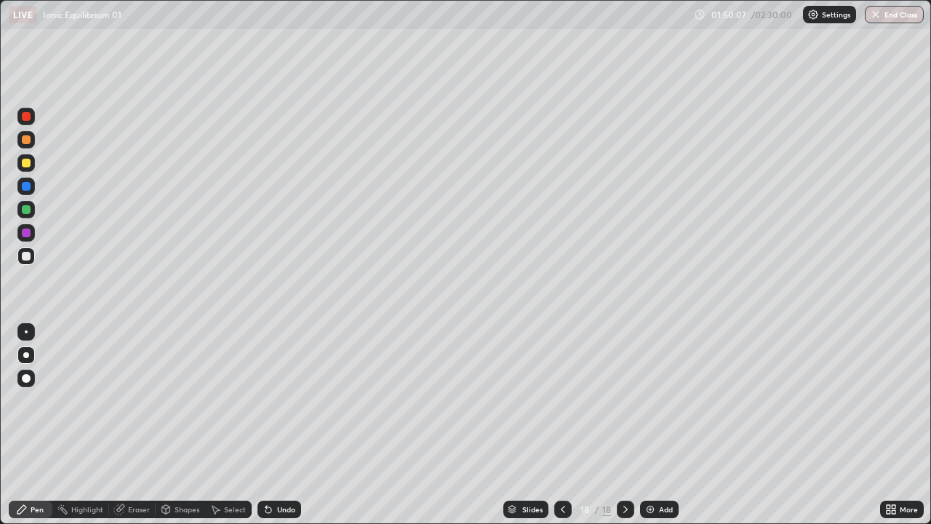
click at [25, 208] on div at bounding box center [26, 209] width 9 height 9
click at [660, 425] on div "Add" at bounding box center [659, 508] width 39 height 17
click at [282, 425] on div "Undo" at bounding box center [280, 508] width 44 height 17
click at [26, 164] on div at bounding box center [26, 163] width 9 height 9
click at [292, 425] on div "Undo" at bounding box center [280, 508] width 44 height 17
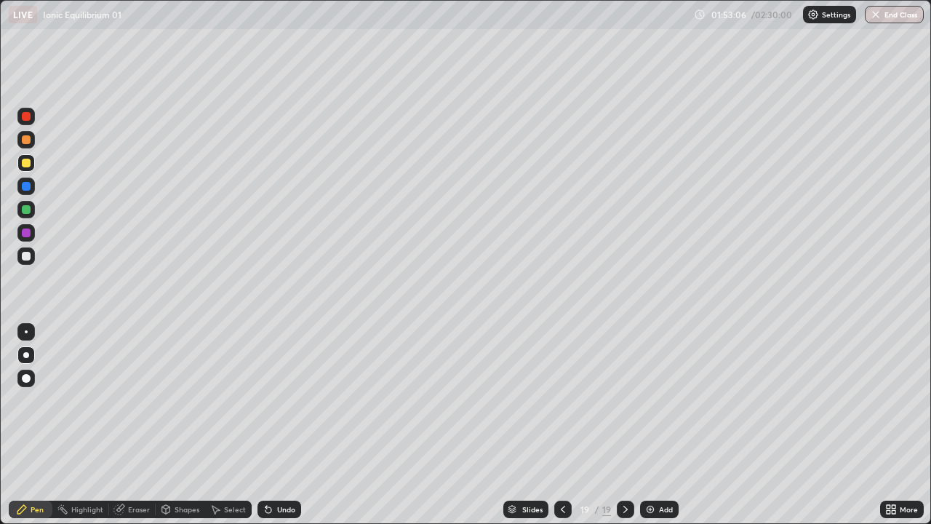
click at [283, 425] on div "Undo" at bounding box center [286, 509] width 18 height 7
click at [278, 425] on div "Undo" at bounding box center [286, 509] width 18 height 7
click at [276, 425] on div "Undo" at bounding box center [280, 508] width 44 height 17
click at [281, 425] on div "Undo" at bounding box center [280, 508] width 44 height 17
click at [30, 258] on div at bounding box center [26, 256] width 9 height 9
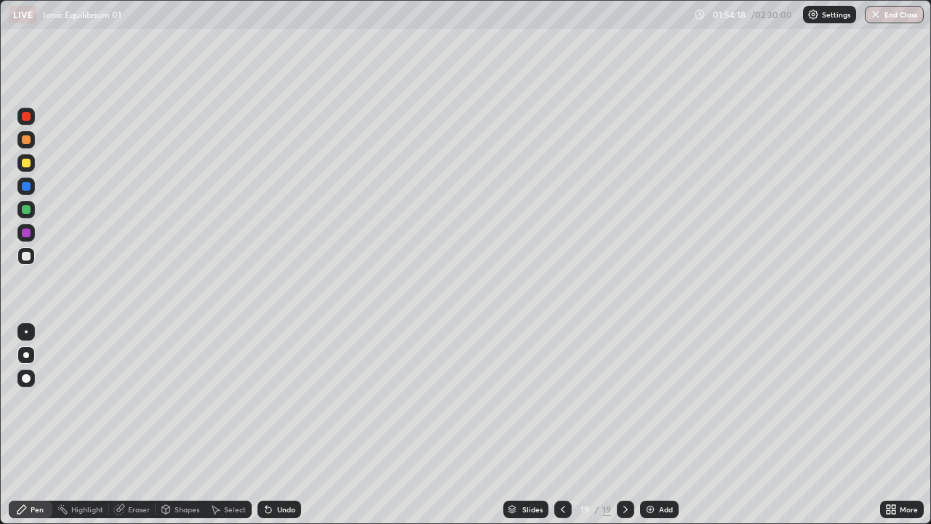
click at [25, 165] on div at bounding box center [26, 163] width 9 height 9
click at [282, 425] on div "Undo" at bounding box center [280, 508] width 44 height 17
click at [650, 425] on img at bounding box center [650, 509] width 12 height 12
click at [285, 425] on div "Undo" at bounding box center [286, 509] width 18 height 7
click at [279, 425] on div "Undo" at bounding box center [286, 509] width 18 height 7
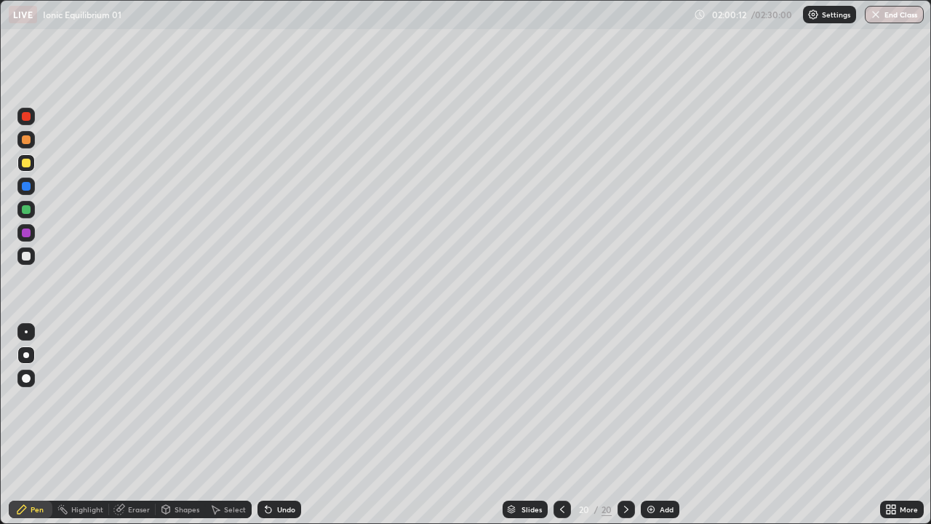
click at [274, 425] on div "Undo" at bounding box center [280, 508] width 44 height 17
click at [282, 425] on div "Undo" at bounding box center [280, 508] width 44 height 17
click at [654, 425] on img at bounding box center [651, 509] width 12 height 12
click at [659, 425] on div "Add" at bounding box center [666, 509] width 14 height 7
click at [128, 425] on div "Eraser" at bounding box center [132, 508] width 47 height 17
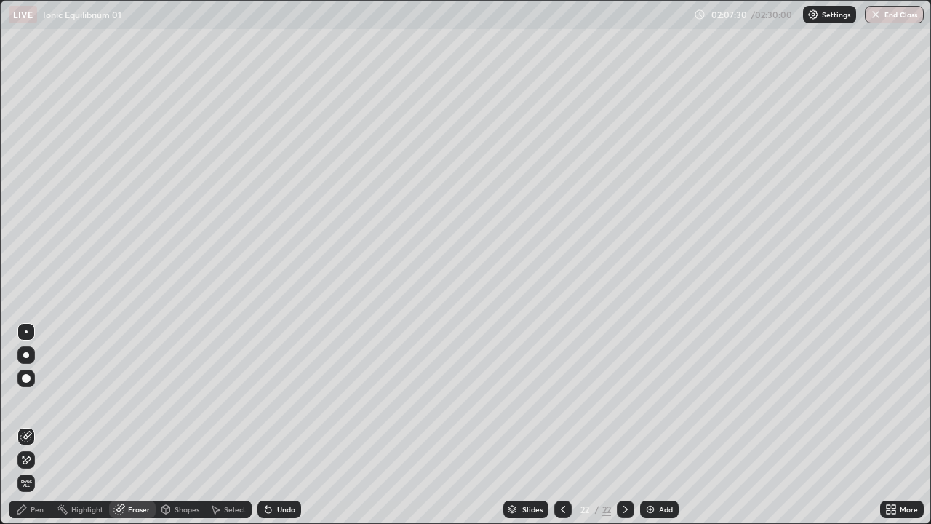
click at [40, 425] on div "Pen" at bounding box center [31, 508] width 44 height 17
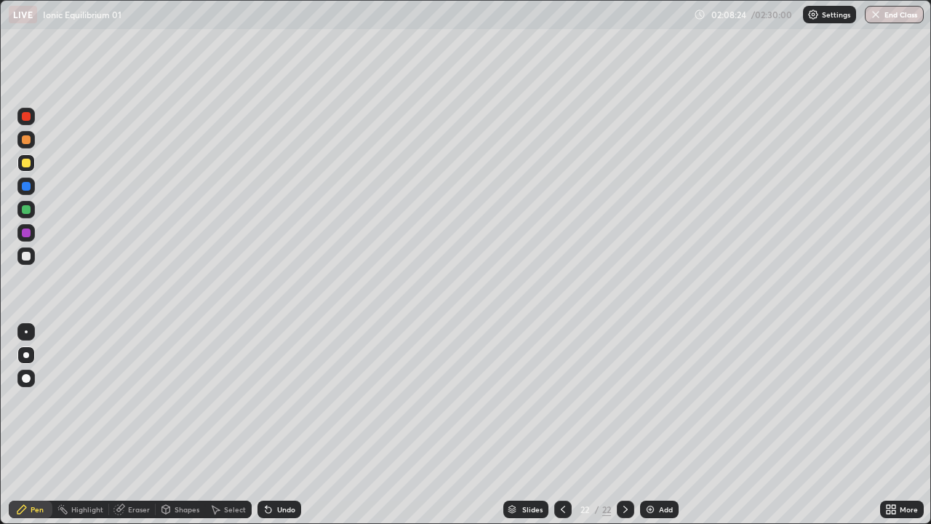
click at [280, 425] on div "Undo" at bounding box center [280, 508] width 44 height 17
click at [278, 425] on div "Undo" at bounding box center [280, 508] width 44 height 17
click at [282, 425] on div "Undo" at bounding box center [286, 509] width 18 height 7
click at [274, 425] on div "Undo" at bounding box center [280, 508] width 44 height 17
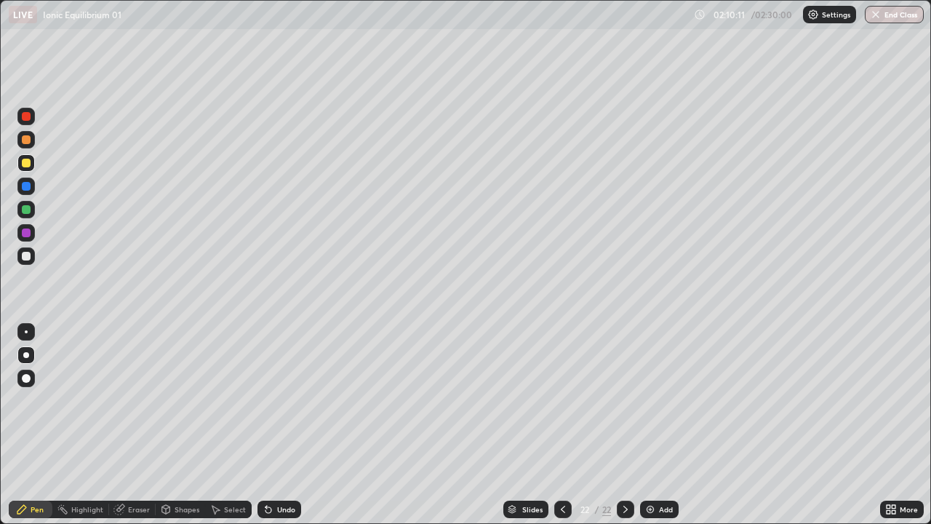
click at [138, 425] on div "Eraser" at bounding box center [139, 509] width 22 height 7
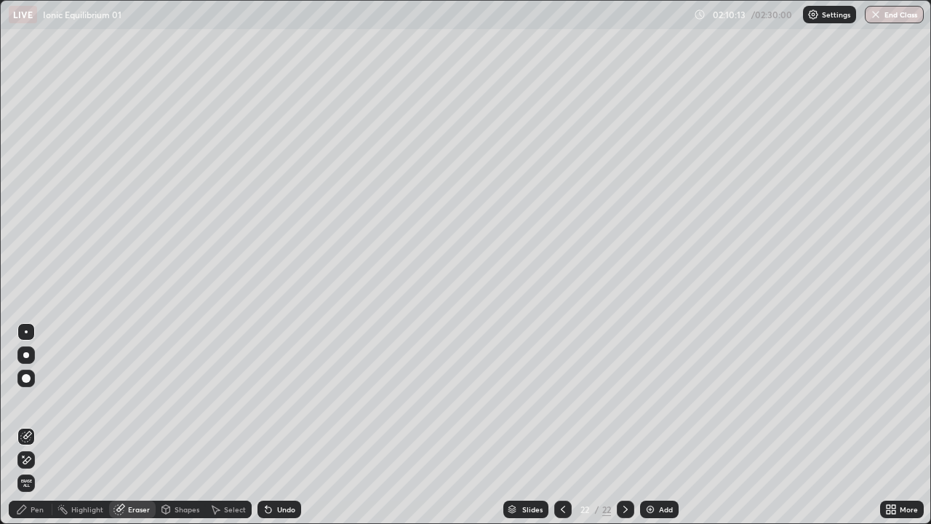
click at [33, 425] on div "Pen" at bounding box center [37, 509] width 13 height 7
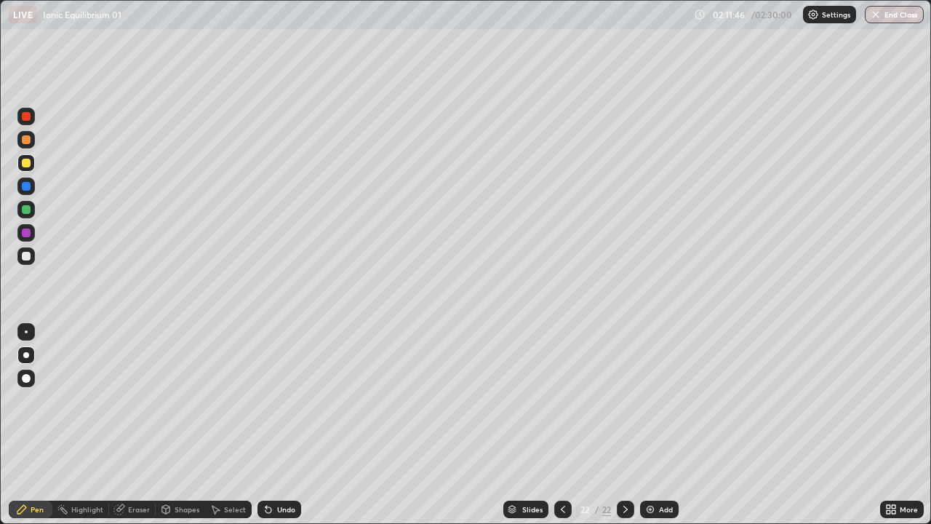
click at [267, 425] on div "Undo" at bounding box center [280, 508] width 44 height 17
click at [266, 425] on icon at bounding box center [269, 510] width 6 height 6
click at [647, 425] on img at bounding box center [650, 509] width 12 height 12
click at [25, 258] on div at bounding box center [26, 256] width 9 height 9
click at [32, 212] on div at bounding box center [25, 209] width 17 height 17
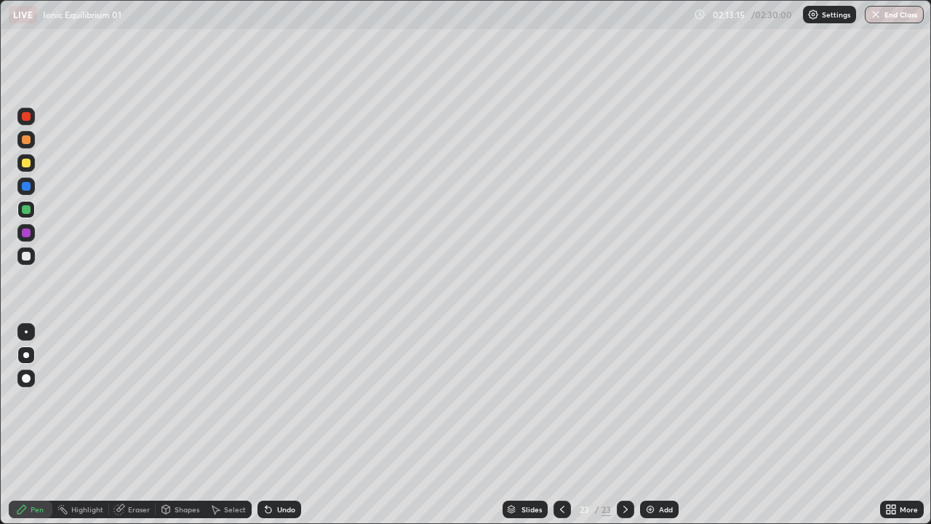
click at [560, 425] on icon at bounding box center [562, 509] width 12 height 12
click at [624, 425] on div at bounding box center [625, 509] width 17 height 29
click at [882, 18] on button "End Class" at bounding box center [894, 14] width 59 height 17
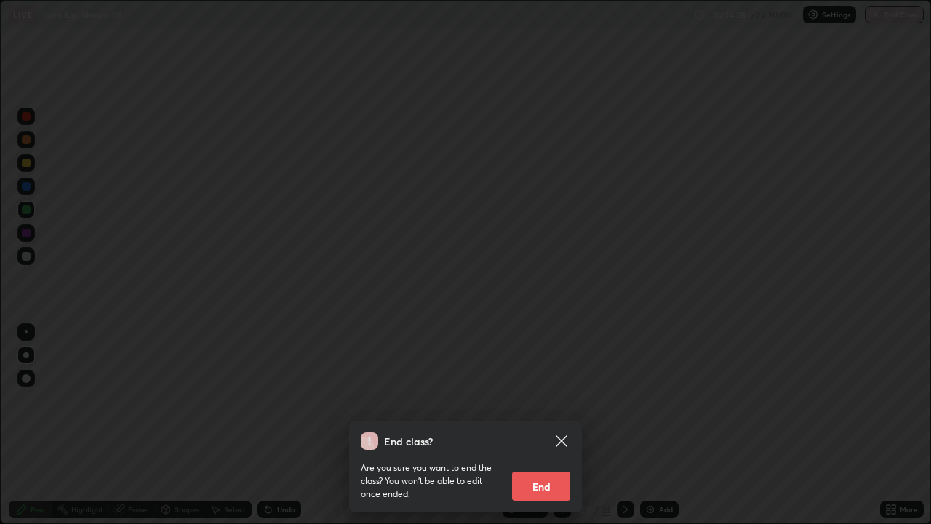
click at [559, 425] on button "End" at bounding box center [541, 485] width 58 height 29
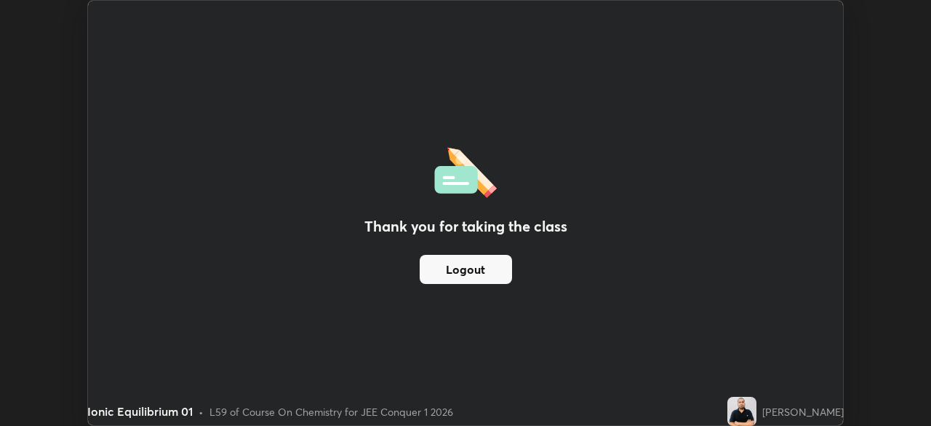
scroll to position [72317, 71811]
